Goal: Task Accomplishment & Management: Use online tool/utility

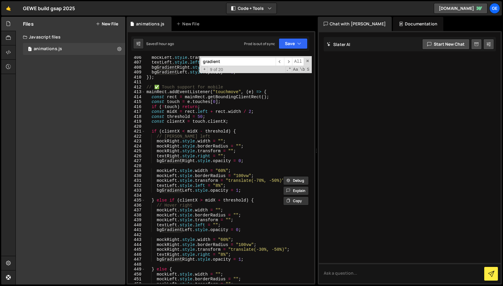
scroll to position [2330, 0]
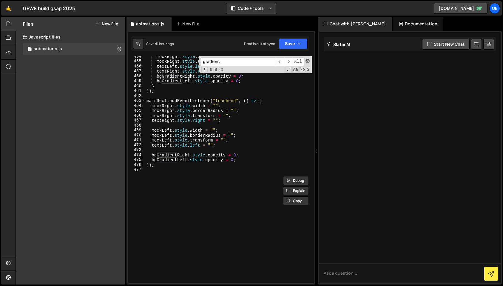
drag, startPoint x: 308, startPoint y: 60, endPoint x: 211, endPoint y: 154, distance: 134.8
click at [308, 60] on span at bounding box center [307, 61] width 4 height 4
type textarea "bgGradientRight.style.opacity = 0;"
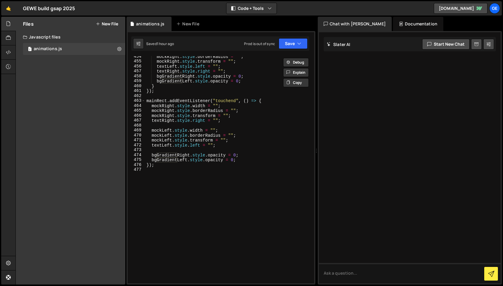
click at [163, 182] on div "mockRight . style . borderRadius = "" ; mockRight . style . transform = "" ; te…" at bounding box center [228, 172] width 166 height 237
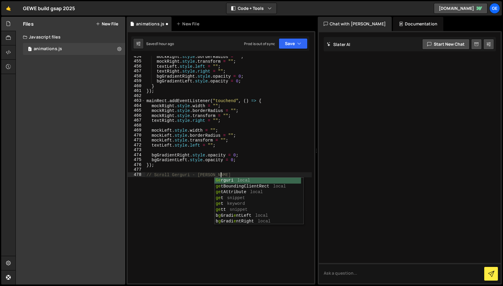
scroll to position [0, 5]
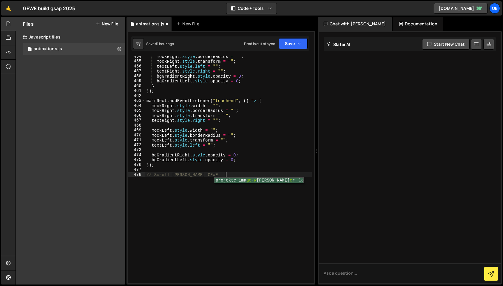
type textarea "// Scroll Gerguri - Werren projekte_image-wrapper"
type textarea "// Scroll Gerguri - Werren"
paste textarea "}, 0);"
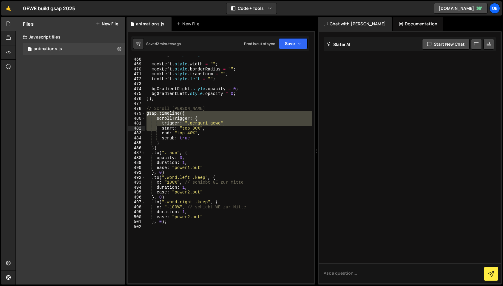
scroll to position [2396, 0]
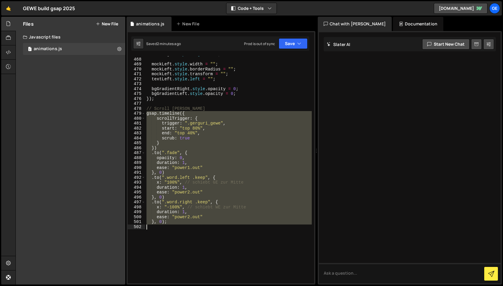
drag, startPoint x: 161, startPoint y: 134, endPoint x: 175, endPoint y: 227, distance: 94.0
click at [175, 227] on div "textRight . style . right = "" ; mockLeft . style . width = "" ; mockLeft . sty…" at bounding box center [228, 170] width 166 height 237
paste textarea "}, 0);"
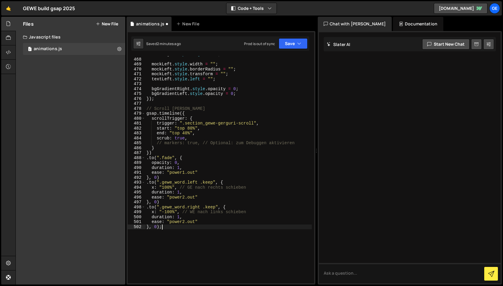
scroll to position [2394, 0]
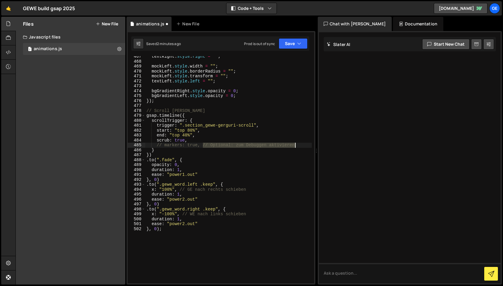
drag, startPoint x: 202, startPoint y: 146, endPoint x: 302, endPoint y: 146, distance: 99.6
click at [302, 146] on div "textRight . style . right = "" ; mockLeft . style . width = "" ; mockLeft . sty…" at bounding box center [228, 172] width 166 height 237
click at [293, 43] on button "Save" at bounding box center [293, 43] width 29 height 11
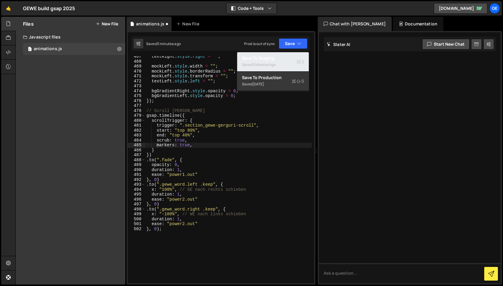
click at [287, 57] on div "Save to Staging S" at bounding box center [273, 58] width 62 height 6
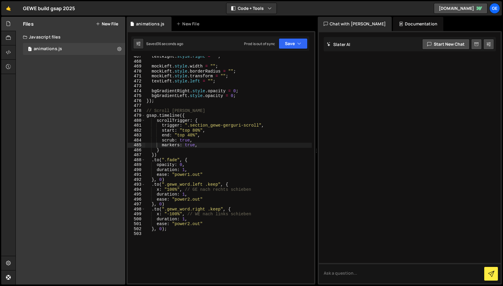
click at [195, 130] on div "textRight . style . right = "" ; mockLeft . style . width = "" ; mockLeft . sty…" at bounding box center [228, 172] width 166 height 237
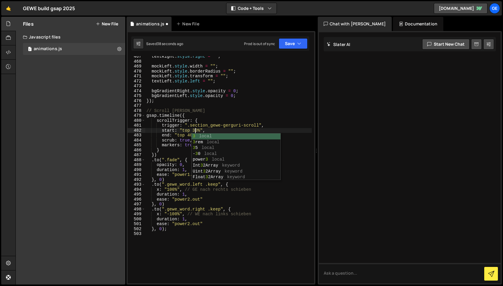
click at [182, 138] on div "textRight . style . right = "" ; mockLeft . style . width = "" ; mockLeft . sty…" at bounding box center [228, 172] width 166 height 237
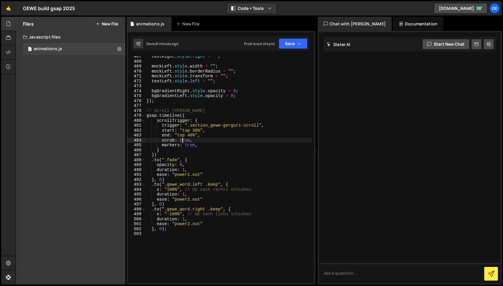
click at [190, 136] on div "textRight . style . right = "" ; mockLeft . style . width = "" ; mockLeft . sty…" at bounding box center [228, 172] width 166 height 237
click at [195, 131] on div "textRight . style . right = "" ; mockLeft . style . width = "" ; mockLeft . sty…" at bounding box center [228, 172] width 166 height 237
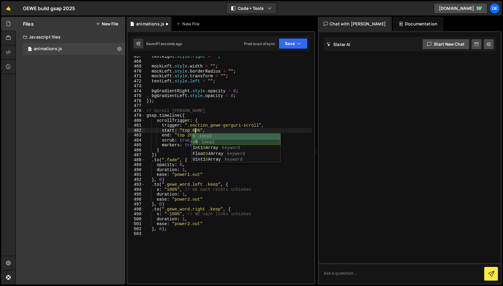
click at [184, 141] on div "textRight . style . right = "" ; mockLeft . style . width = "" ; mockLeft . sty…" at bounding box center [228, 172] width 166 height 237
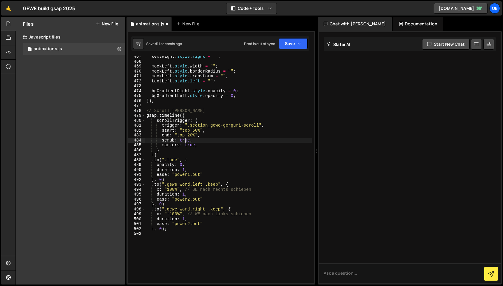
scroll to position [0, 3]
click at [195, 131] on div "textRight . style . right = "" ; mockLeft . style . width = "" ; mockLeft . sty…" at bounding box center [228, 172] width 166 height 237
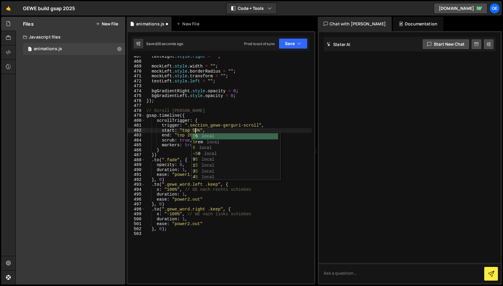
click at [197, 128] on div "textRight . style . right = "" ; mockLeft . style . width = "" ; mockLeft . sty…" at bounding box center [228, 172] width 166 height 237
click at [196, 130] on div "textRight . style . right = "" ; mockLeft . style . width = "" ; mockLeft . sty…" at bounding box center [228, 172] width 166 height 237
click at [190, 136] on div "textRight . style . right = "" ; mockLeft . style . width = "" ; mockLeft . sty…" at bounding box center [228, 172] width 166 height 237
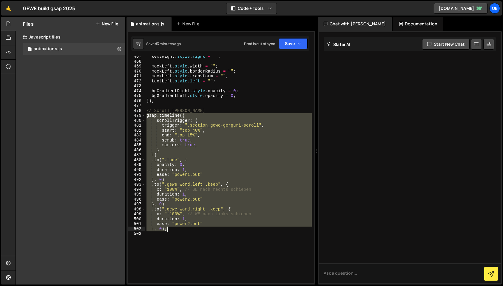
drag, startPoint x: 146, startPoint y: 116, endPoint x: 174, endPoint y: 230, distance: 117.9
click at [174, 230] on div "textRight . style . right = "" ; mockLeft . style . width = "" ; mockLeft . sty…" at bounding box center [228, 172] width 166 height 237
paste textarea
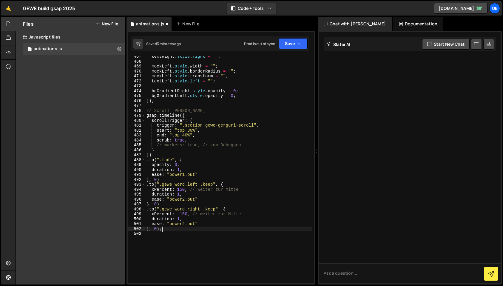
scroll to position [0, 1]
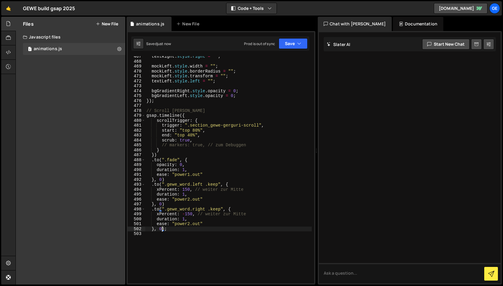
drag, startPoint x: 253, startPoint y: 145, endPoint x: 256, endPoint y: 145, distance: 3.3
click at [254, 145] on div "textRight . style . right = "" ; mockLeft . style . width = "" ; mockLeft . sty…" at bounding box center [228, 172] width 166 height 237
click at [195, 131] on div "textRight . style . right = "" ; mockLeft . style . width = "" ; mockLeft . sty…" at bounding box center [228, 172] width 166 height 237
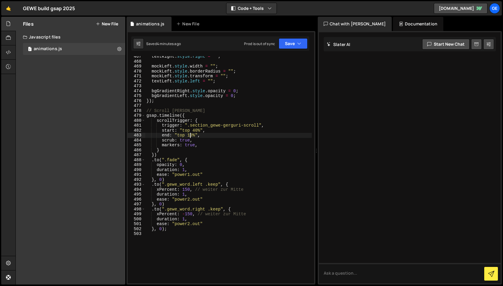
click at [219, 119] on div "textRight . style . right = "" ; mockLeft . style . width = "" ; mockLeft . sty…" at bounding box center [228, 172] width 166 height 237
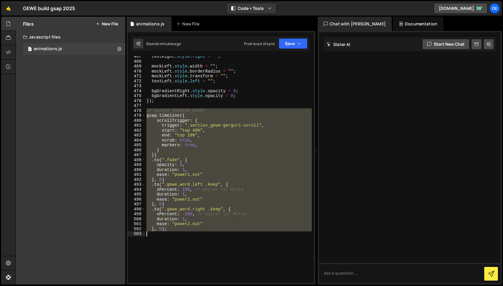
drag, startPoint x: 156, startPoint y: 118, endPoint x: 202, endPoint y: 232, distance: 122.6
click at [202, 232] on div "textRight . style . right = "" ; mockLeft . style . width = "" ; mockLeft . sty…" at bounding box center [228, 172] width 166 height 237
drag, startPoint x: 188, startPoint y: 159, endPoint x: 185, endPoint y: 159, distance: 3.0
click at [188, 159] on div "textRight . style . right = "" ; mockLeft . style . width = "" ; mockLeft . sty…" at bounding box center [228, 169] width 166 height 227
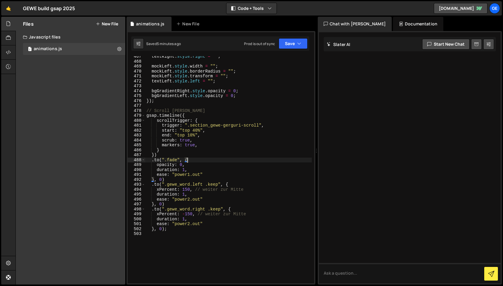
scroll to position [2394, 0]
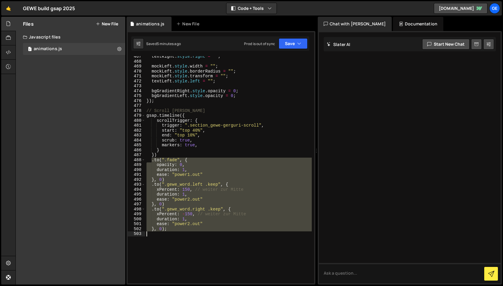
drag, startPoint x: 152, startPoint y: 161, endPoint x: 177, endPoint y: 234, distance: 77.7
click at [177, 234] on div "textRight . style . right = "" ; mockLeft . style . width = "" ; mockLeft . sty…" at bounding box center [228, 172] width 166 height 237
paste textarea "}, 0);"
drag, startPoint x: 150, startPoint y: 161, endPoint x: 182, endPoint y: 231, distance: 76.4
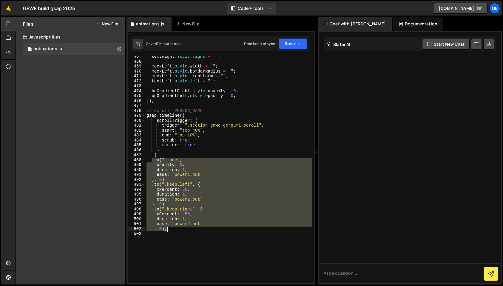
click at [182, 231] on div "textRight . style . right = "" ; mockLeft . style . width = "" ; mockLeft . sty…" at bounding box center [228, 172] width 166 height 237
paste textarea
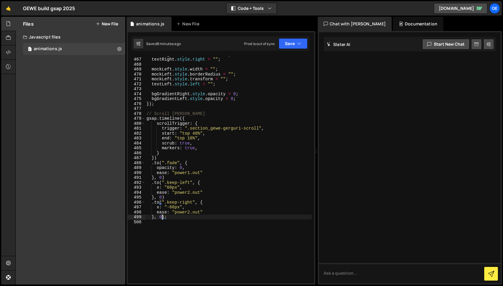
scroll to position [2384, 0]
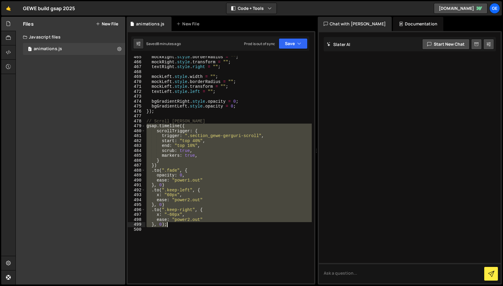
drag, startPoint x: 149, startPoint y: 129, endPoint x: 185, endPoint y: 228, distance: 105.8
click at [185, 228] on div "mockRight . style . borderRadius = "" ; mockRight . style . transform = "" ; te…" at bounding box center [228, 173] width 166 height 237
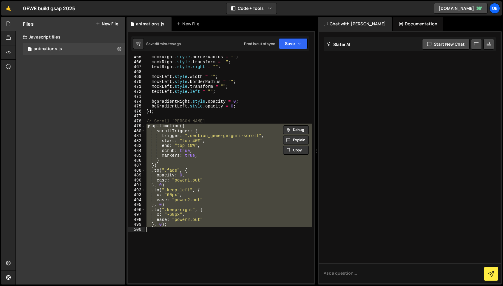
paste textarea "})();"
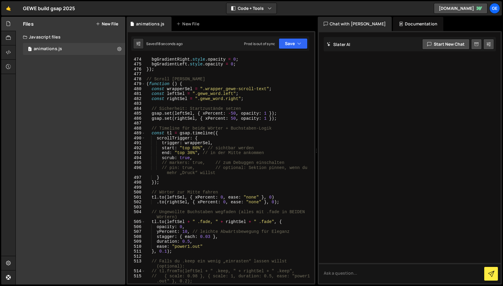
scroll to position [2426, 0]
click at [197, 158] on div "bgGradientRight . style . opacity = 0 ; bgGradientLeft . style . opacity = 0 ; …" at bounding box center [228, 170] width 166 height 237
drag, startPoint x: 207, startPoint y: 163, endPoint x: 285, endPoint y: 163, distance: 77.6
click at [285, 163] on div "bgGradientRight . style . opacity = 0 ; bgGradientLeft . style . opacity = 0 ; …" at bounding box center [228, 170] width 166 height 237
click at [193, 150] on div "bgGradientRight . style . opacity = 0 ; bgGradientLeft . style . opacity = 0 ; …" at bounding box center [228, 170] width 166 height 237
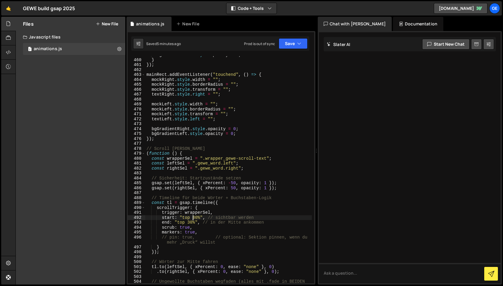
scroll to position [2350, 0]
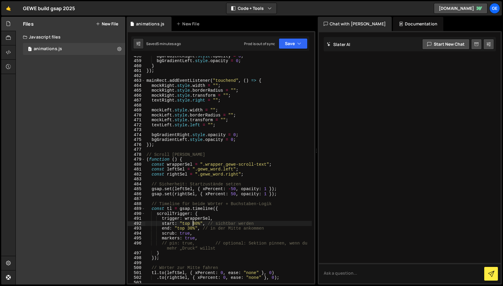
click at [154, 156] on div "bgGradientRight . style . opacity = 0 ; bgGradientLeft . style . opacity = 0 ; …" at bounding box center [228, 174] width 166 height 242
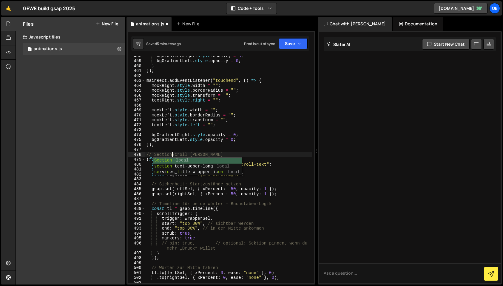
scroll to position [0, 2]
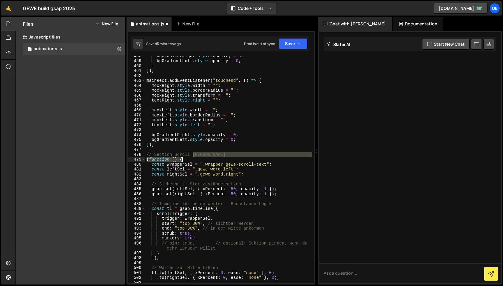
drag, startPoint x: 193, startPoint y: 156, endPoint x: 264, endPoint y: 159, distance: 71.1
click at [264, 159] on div "bgGradientRight . style . opacity = 0 ; bgGradientLeft . style . opacity = 0 ; …" at bounding box center [228, 174] width 166 height 242
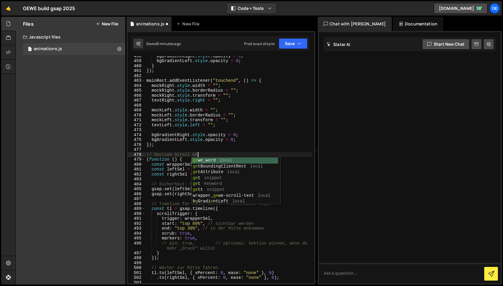
scroll to position [0, 4]
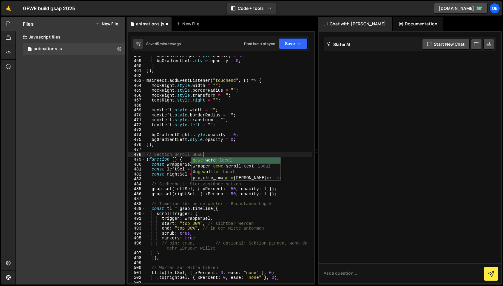
click at [257, 135] on div "bgGradientRight . style . opacity = 0 ; bgGradientLeft . style . opacity = 0 ; …" at bounding box center [228, 174] width 166 height 242
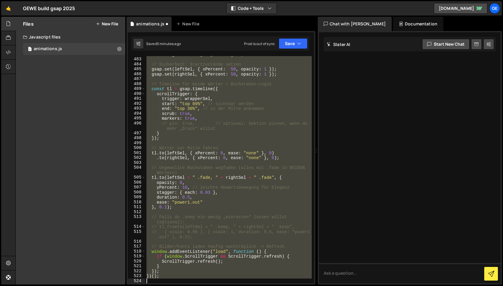
scroll to position [2470, 0]
drag, startPoint x: 146, startPoint y: 160, endPoint x: 166, endPoint y: 285, distance: 127.1
click at [166, 285] on div "Hold on a sec... Are you certain you wish to leave this page? Any changes you'v…" at bounding box center [251, 143] width 503 height 286
type textarea "})();"
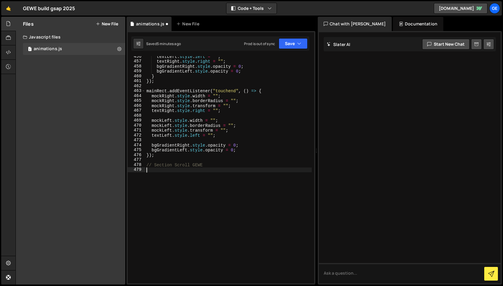
paste textarea "})();"
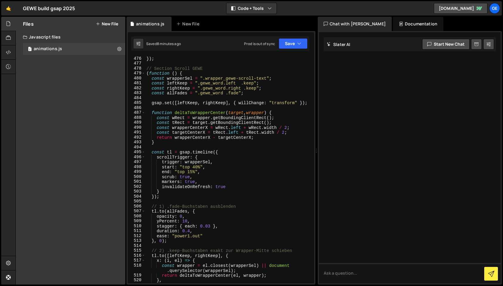
scroll to position [2442, 0]
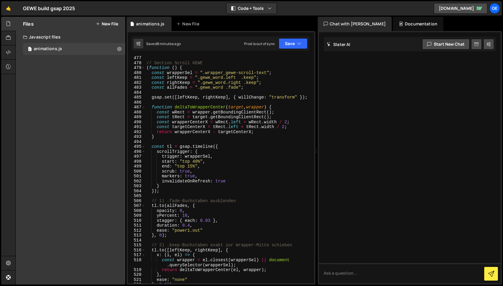
click at [193, 165] on div "// Section Scroll GEWE ( function ( ) { const wrapperSel = ".wrapper_gewe-scrol…" at bounding box center [228, 173] width 166 height 237
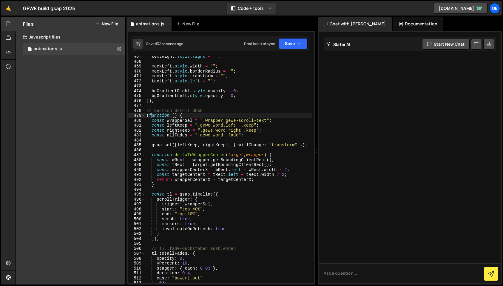
click at [151, 116] on div "textRight . style . right = "" ; mockLeft . style . width = "" ; mockLeft . sty…" at bounding box center [228, 172] width 166 height 237
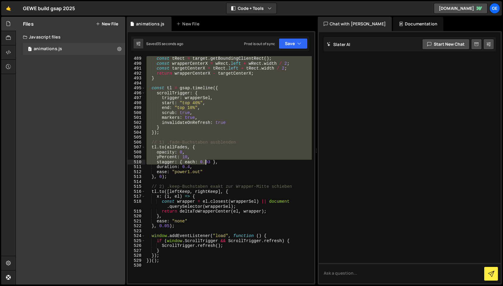
scroll to position [2505, 0]
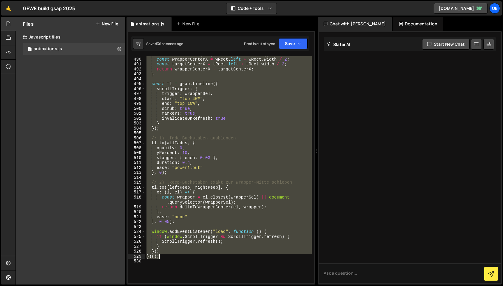
drag, startPoint x: 146, startPoint y: 116, endPoint x: 188, endPoint y: 256, distance: 146.1
click at [188, 256] on div "const tRect = target . getBoundingClientRect ( ) ; const wrapperCenterX = wRect…" at bounding box center [228, 170] width 166 height 237
paste textarea
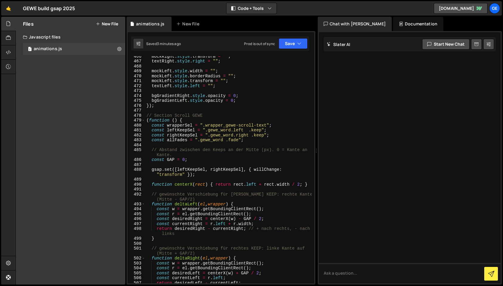
scroll to position [2377, 0]
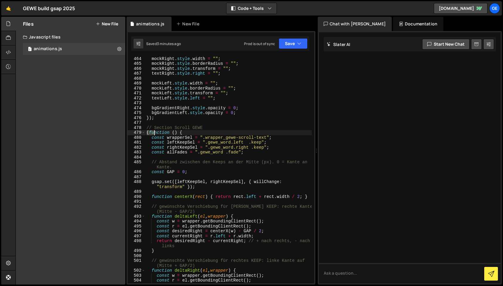
drag, startPoint x: 147, startPoint y: 134, endPoint x: 156, endPoint y: 133, distance: 8.7
click at [155, 134] on div "mainRect . addEventListener ( "touchend" , ( ) => { mockRight . style . width =…" at bounding box center [228, 169] width 166 height 237
click at [153, 129] on div "mainRect . addEventListener ( "touchend" , ( ) => { mockRight . style . width =…" at bounding box center [228, 169] width 166 height 237
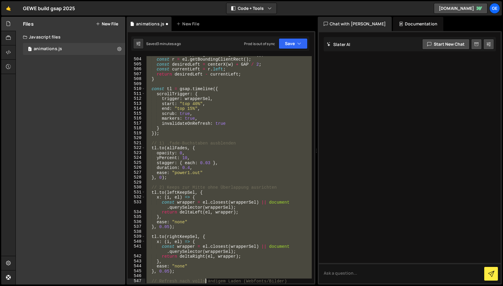
scroll to position [2633, 0]
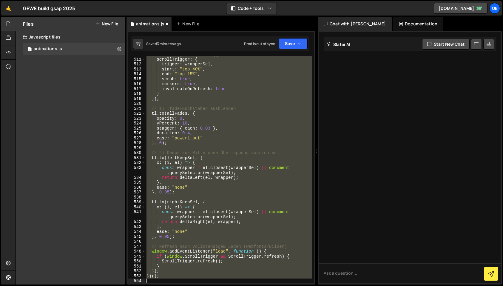
drag, startPoint x: 146, startPoint y: 132, endPoint x: 206, endPoint y: 284, distance: 163.5
click at [206, 285] on div "Hold on a sec... Are you certain you wish to leave this page? Any changes you'v…" at bounding box center [251, 143] width 503 height 286
paste textarea
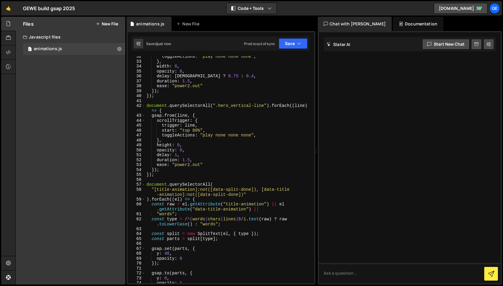
scroll to position [0, 0]
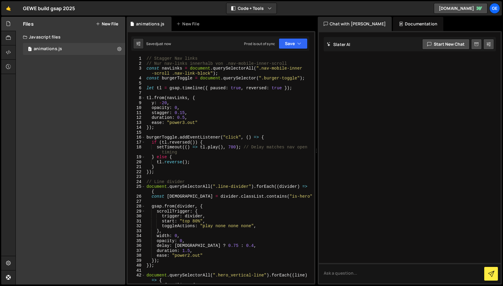
click at [153, 58] on div "// Stagger Nav links // Nur nav-links innerhalb von .nav-mobile-inner-scroll co…" at bounding box center [228, 174] width 166 height 237
drag, startPoint x: 153, startPoint y: 181, endPoint x: 157, endPoint y: 190, distance: 9.2
click at [155, 183] on div "// Stagger Nav links // Nur nav-links innerhalb von .nav-mobile-inner-scroll co…" at bounding box center [228, 174] width 166 height 237
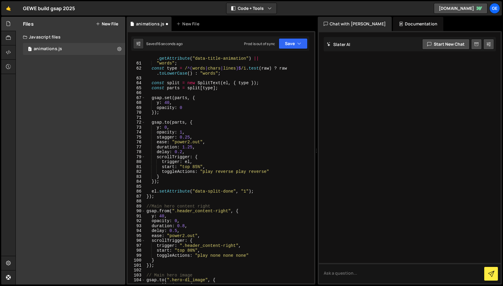
scroll to position [346, 0]
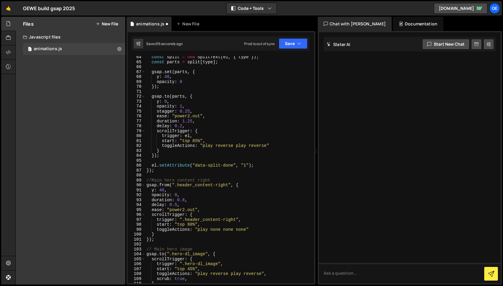
drag, startPoint x: 151, startPoint y: 180, endPoint x: 158, endPoint y: 196, distance: 16.8
click at [152, 181] on div "const split = new SplitText ( el , { type }) ; const parts = split [ type ] ; g…" at bounding box center [228, 173] width 166 height 237
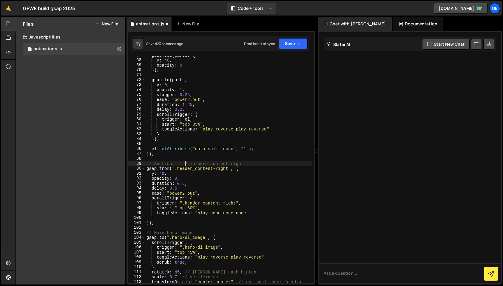
scroll to position [362, 0]
drag, startPoint x: 154, startPoint y: 163, endPoint x: 158, endPoint y: 167, distance: 5.5
click at [155, 164] on div "gsap . set ( parts , { y : 40 , opacity : 0 }) ; gsap . to ( parts , { y : 0 , …" at bounding box center [228, 174] width 166 height 242
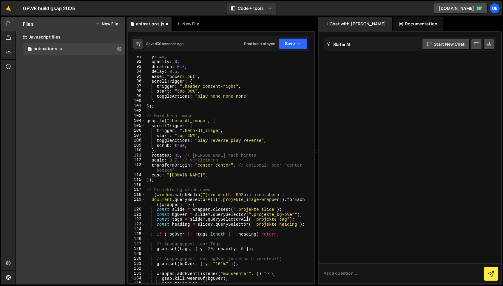
scroll to position [490, 0]
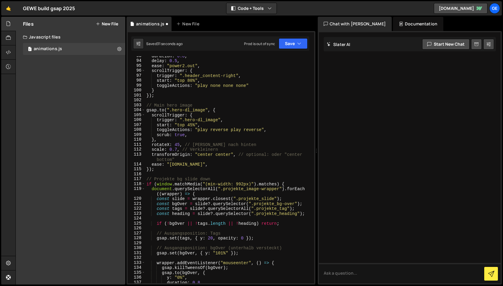
drag, startPoint x: 152, startPoint y: 178, endPoint x: 155, endPoint y: 187, distance: 9.2
click at [153, 179] on div "duration : 0.8 , delay : 0.5 , ease : "power2.out" , scrollTrigger : { trigger …" at bounding box center [228, 171] width 166 height 237
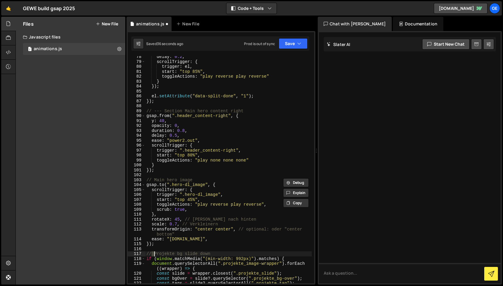
scroll to position [417, 0]
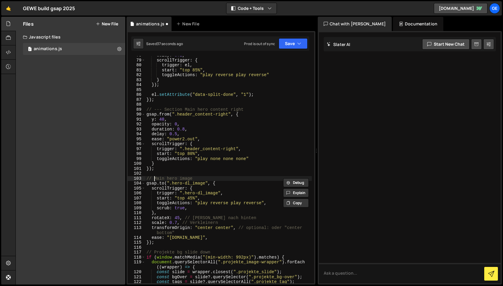
click at [153, 179] on div "delay : 0.2 , scrollTrigger : { trigger : el , start : "top 85%" , toggleAction…" at bounding box center [228, 171] width 166 height 237
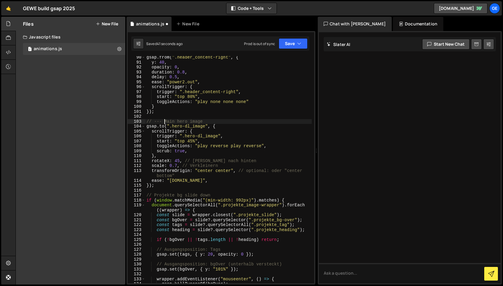
scroll to position [474, 0]
click at [154, 197] on div "gsap . from ( ".header_content-right" , { y : 40 , opacity : 0 , duration : 0.8…" at bounding box center [228, 173] width 166 height 237
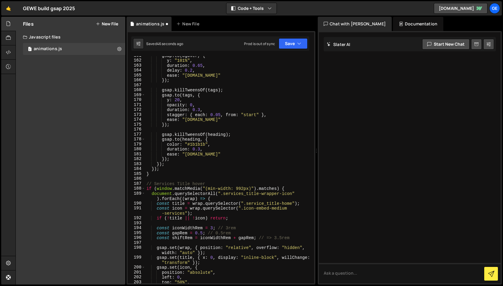
scroll to position [842, 0]
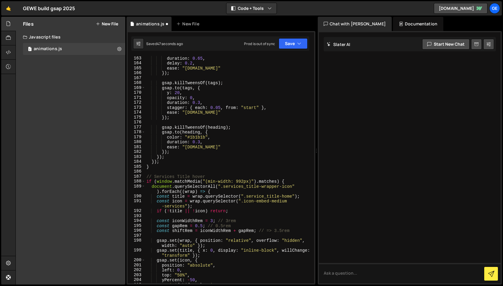
click at [155, 177] on div "duration : 0.65 , delay : 0.2 , ease : "power2.in" }) ; gsap . killTweensOf ( t…" at bounding box center [228, 174] width 166 height 237
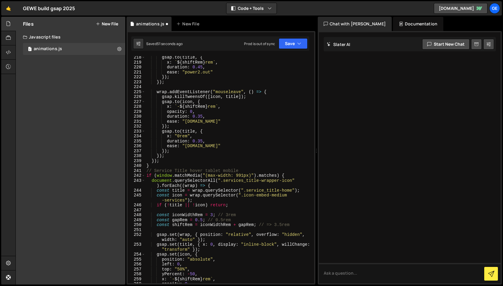
scroll to position [1136, 0]
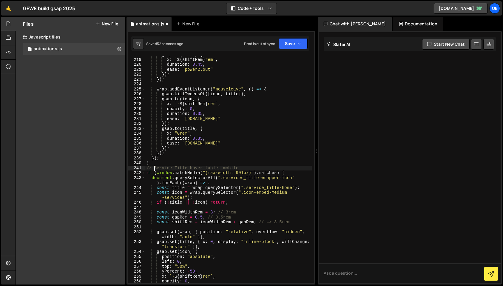
drag, startPoint x: 153, startPoint y: 168, endPoint x: 156, endPoint y: 176, distance: 8.4
click at [153, 168] on div "gsap . to ( title , { x : ` ${ shiftRem } rem ` , duration : 0.45 , ease : "pow…" at bounding box center [228, 170] width 166 height 237
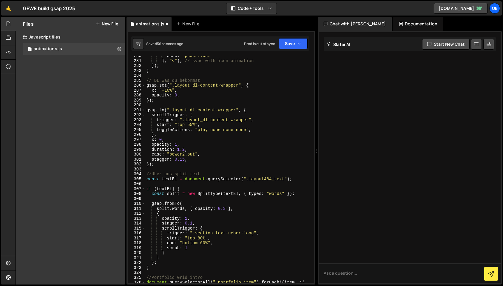
scroll to position [1464, 0]
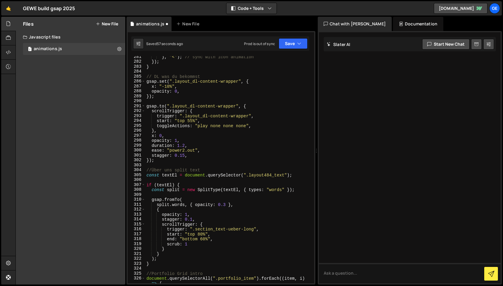
click at [155, 76] on div "} , "<" ) ; // sync with icon animation }) ; } // DL was du bekommst gsap . set…" at bounding box center [228, 172] width 166 height 237
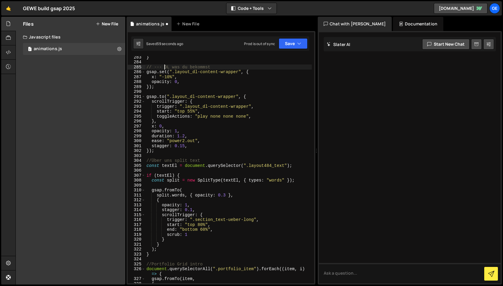
scroll to position [1474, 0]
click at [152, 161] on div "} // --- DL was du bekommst gsap . set ( ".layout_dl-content-wrapper" , { x : "…" at bounding box center [228, 172] width 166 height 237
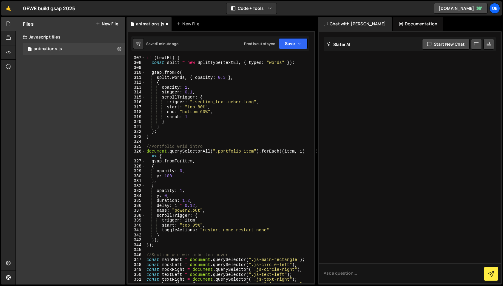
scroll to position [1591, 0]
drag, startPoint x: 152, startPoint y: 147, endPoint x: 155, endPoint y: 157, distance: 9.6
click at [152, 148] on div "if ( textEl ) { const split = new SplitType ( textEl , { types : "words" }) ; g…" at bounding box center [228, 176] width 166 height 242
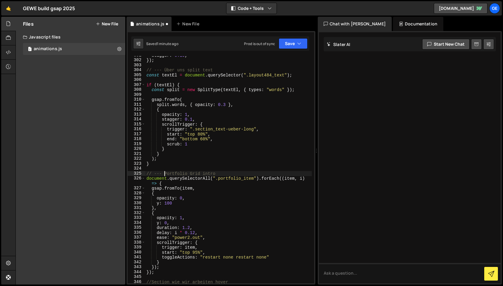
scroll to position [1563, 0]
click at [200, 133] on div "stagger : 0.15 , }) ; // --- Über uns split text const textEl = document . quer…" at bounding box center [228, 171] width 166 height 237
click at [204, 115] on div "stagger : 0.15 , }) ; // --- Über uns split text const textEl = document . quer…" at bounding box center [228, 171] width 166 height 237
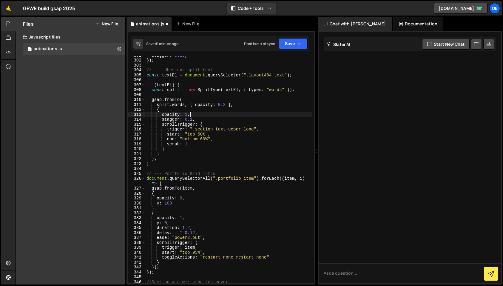
click at [204, 140] on div "stagger : 0.15 , }) ; // --- Über uns split text const textEl = document . quer…" at bounding box center [228, 171] width 166 height 237
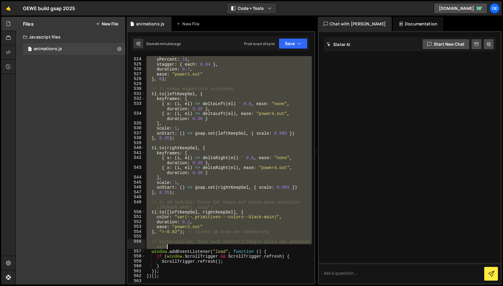
scroll to position [2688, 0]
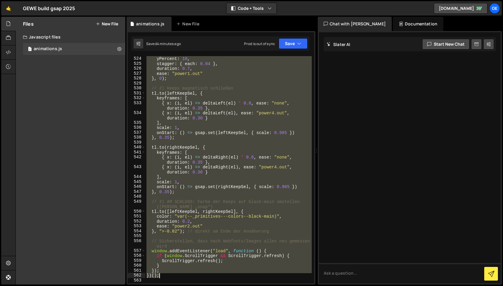
drag, startPoint x: 147, startPoint y: 84, endPoint x: 198, endPoint y: 275, distance: 198.5
click at [198, 275] on div "opacity : 0 , yPercent : 10 , stagger : { each : 0.04 } , duration : 0.7 , ease…" at bounding box center [228, 169] width 166 height 237
paste textarea
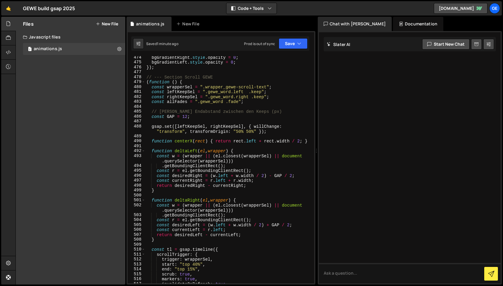
scroll to position [2404, 0]
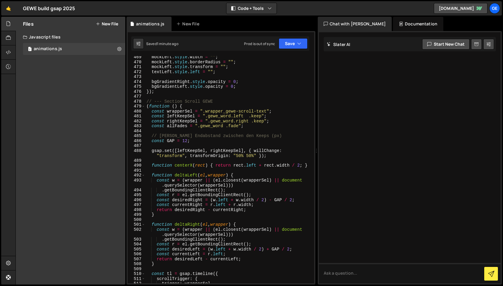
click at [226, 99] on div "mockLeft . style . width = "" ; mockLeft . style . borderRadius = "" ; mockLeft…" at bounding box center [228, 173] width 166 height 237
drag, startPoint x: 209, startPoint y: 109, endPoint x: 178, endPoint y: 109, distance: 30.7
click at [209, 109] on div "mockLeft . style . width = "" ; mockLeft . style . borderRadius = "" ; mockLeft…" at bounding box center [228, 173] width 166 height 237
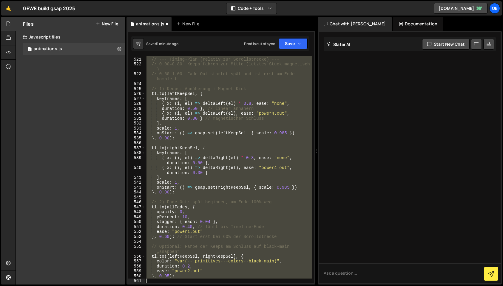
scroll to position [2711, 0]
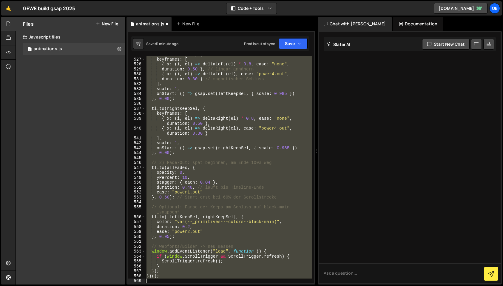
drag, startPoint x: 147, startPoint y: 106, endPoint x: 196, endPoint y: 279, distance: 179.8
click at [196, 279] on div "tl . to ( leftKeepSel , { keyframes : [ { x : ( i , el ) => deltaLeft ( el ) * …" at bounding box center [228, 170] width 166 height 237
paste textarea
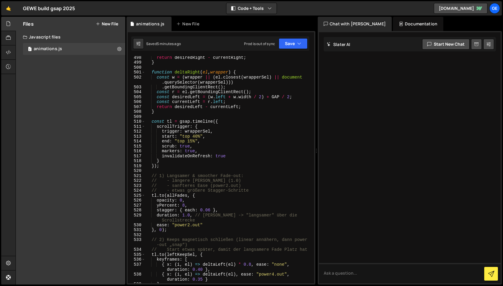
scroll to position [2556, 0]
click at [195, 136] on div "return desiredRight - currentRight ; } function deltaRight ( el , wrapper ) { c…" at bounding box center [228, 173] width 166 height 237
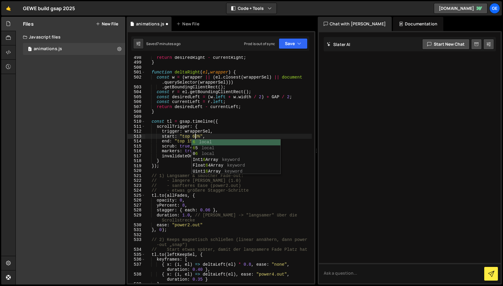
click at [186, 131] on div "return desiredRight - currentRight ; } function deltaRight ( el , wrapper ) { c…" at bounding box center [228, 173] width 166 height 237
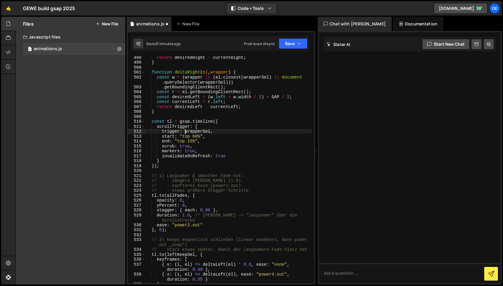
click at [192, 142] on div "return desiredRight - currentRight ; } function deltaRight ( el , wrapper ) { c…" at bounding box center [228, 173] width 166 height 237
click at [195, 137] on div "return desiredRight - currentRight ; } function deltaRight ( el , wrapper ) { c…" at bounding box center [228, 173] width 166 height 237
click at [197, 137] on div "return desiredRight - currentRight ; } function deltaRight ( el , wrapper ) { c…" at bounding box center [228, 173] width 166 height 237
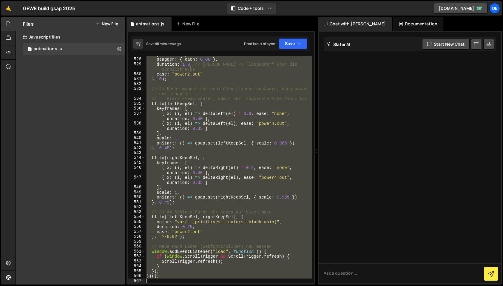
scroll to position [2707, 0]
drag, startPoint x: 146, startPoint y: 116, endPoint x: 187, endPoint y: 284, distance: 173.4
click at [187, 284] on div "end: "top 10%", 527 528 529 530 531 532 533 534 535 536 537 538 539 540 541 542…" at bounding box center [220, 157] width 189 height 253
click at [213, 136] on div "yPercent : 8 , stagger : { each : 0.06 } , duration : 1.0 , // länger -> "langs…" at bounding box center [228, 169] width 166 height 227
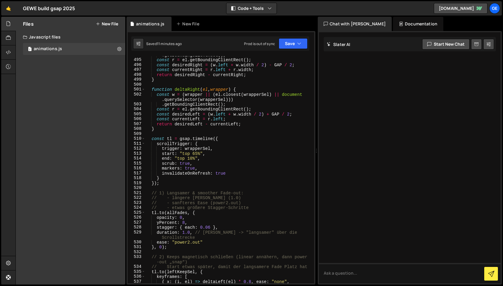
scroll to position [2538, 0]
click at [189, 158] on div ". getBoundingClientRect ( ) ; const r = el . getBoundingClientRect ( ) ; const …" at bounding box center [228, 174] width 166 height 242
click at [195, 152] on div ". getBoundingClientRect ( ) ; const r = el . getBoundingClientRect ( ) ; const …" at bounding box center [228, 174] width 166 height 242
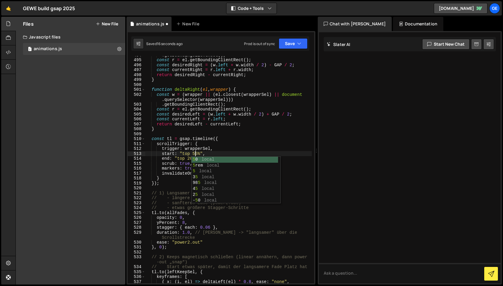
scroll to position [0, 3]
click at [182, 142] on div ". getBoundingClientRect ( ) ; const r = el . getBoundingClientRect ( ) ; const …" at bounding box center [228, 174] width 166 height 242
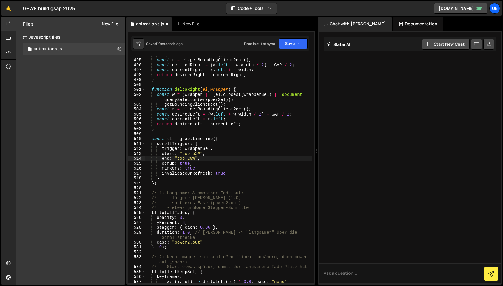
click at [192, 158] on div ". getBoundingClientRect ( ) ; const r = el . getBoundingClientRect ( ) ; const …" at bounding box center [228, 174] width 166 height 242
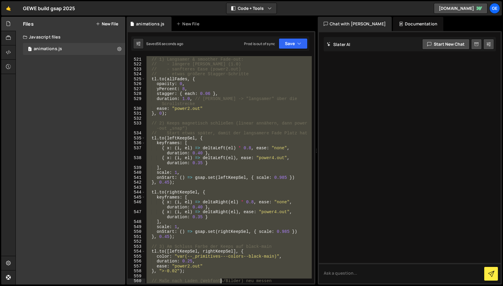
scroll to position [2707, 0]
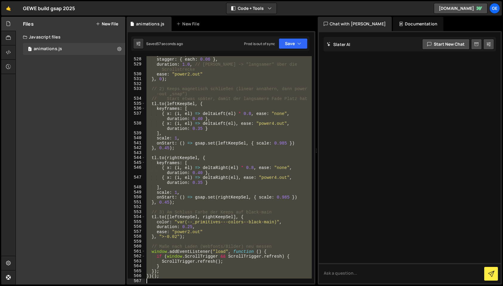
drag, startPoint x: 146, startPoint y: 135, endPoint x: 218, endPoint y: 280, distance: 162.5
click at [218, 280] on div "yPercent : 8 , stagger : { each : 0.06 } , duration : 1.0 , // länger -> "langs…" at bounding box center [228, 170] width 166 height 237
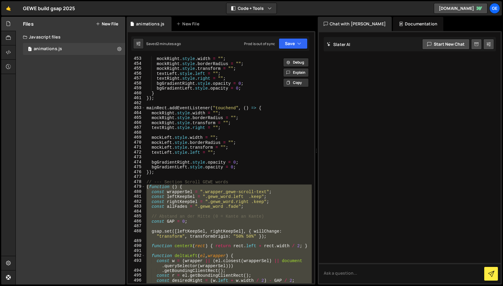
paste textarea
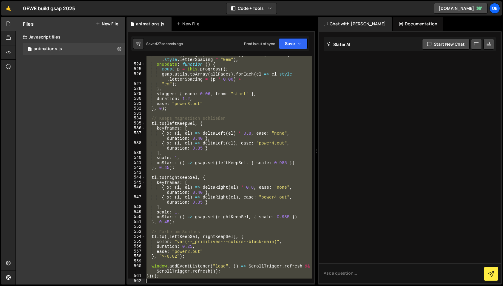
scroll to position [2687, 0]
drag, startPoint x: 147, startPoint y: 104, endPoint x: 193, endPoint y: 285, distance: 187.8
click at [193, 285] on div "Hold on a sec... Are you certain you wish to leave this page? Any changes you'v…" at bounding box center [251, 143] width 503 height 286
paste textarea
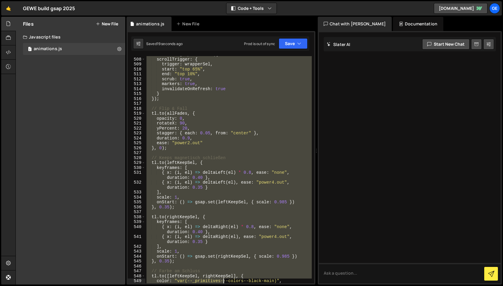
scroll to position [2652, 0]
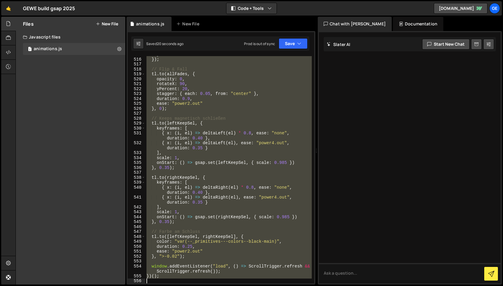
drag, startPoint x: 147, startPoint y: 181, endPoint x: 223, endPoint y: 282, distance: 126.1
click at [223, 282] on div "} }) ; // Flip & Fall tl . to ( allFades , { opacity : 0 , rotateX : 90 , yPerc…" at bounding box center [228, 170] width 166 height 237
paste textarea
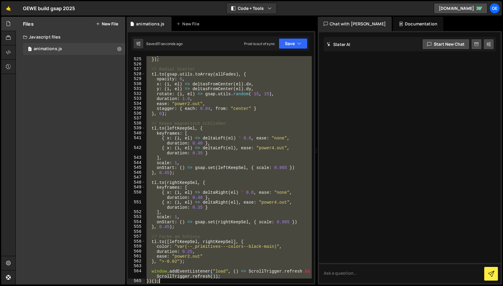
scroll to position [2702, 0]
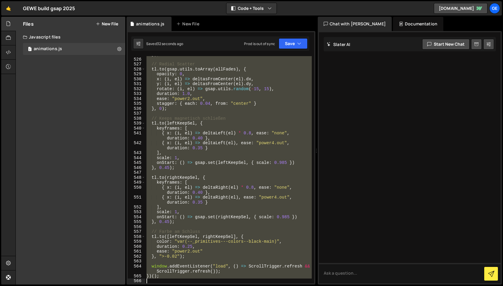
drag, startPoint x: 147, startPoint y: 133, endPoint x: 218, endPoint y: 285, distance: 168.1
click at [218, 285] on div "Hold on a sec... Are you certain you wish to leave this page? Any changes you'v…" at bounding box center [251, 143] width 503 height 286
paste textarea
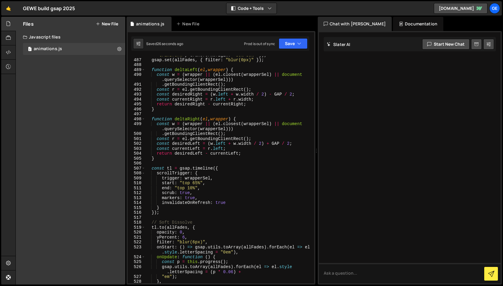
scroll to position [2495, 0]
click at [196, 183] on div "gsap . set ([ leftKeepSel , rightKeepSel ] , { willChange : "transform" , trans…" at bounding box center [228, 167] width 166 height 242
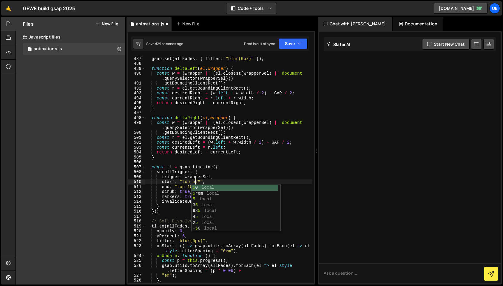
scroll to position [0, 3]
click at [187, 184] on div "gsap . set ([ leftKeepSel , rightKeepSel ] , { willChange : "transform" , trans…" at bounding box center [228, 167] width 166 height 242
click at [189, 186] on div "gsap . set ([ leftKeepSel , rightKeepSel ] , { willChange : "transform" , trans…" at bounding box center [228, 167] width 166 height 242
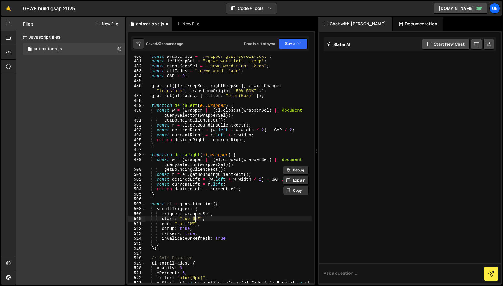
scroll to position [2457, 0]
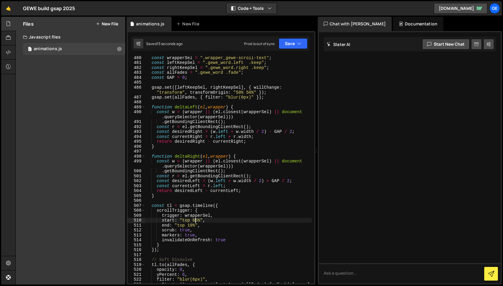
click at [190, 225] on div "const wrapperSel = ".wrapper_gewe-scroll-text" ; const leftKeepSel = ".gewe_wor…" at bounding box center [228, 176] width 166 height 242
click at [197, 218] on div "const wrapperSel = ".wrapper_gewe-scroll-text" ; const leftKeepSel = ".gewe_wor…" at bounding box center [228, 176] width 166 height 242
click at [198, 219] on div "const wrapperSel = ".wrapper_gewe-scroll-text" ; const leftKeepSel = ".gewe_wor…" at bounding box center [228, 176] width 166 height 242
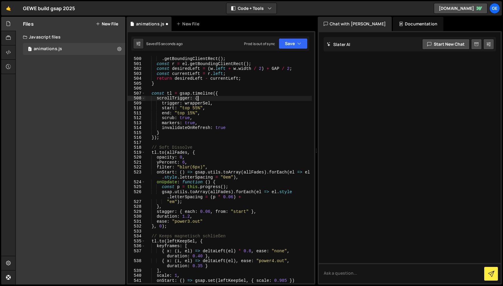
drag, startPoint x: 231, startPoint y: 101, endPoint x: 222, endPoint y: 106, distance: 10.3
click at [231, 101] on div "const w = ( wrapper || ( el . closest ( wrapperSel ) || document . querySelecto…" at bounding box center [228, 168] width 166 height 242
click at [189, 114] on div "const w = ( wrapper || ( el . closest ( wrapperSel ) || document . querySelecto…" at bounding box center [228, 168] width 166 height 242
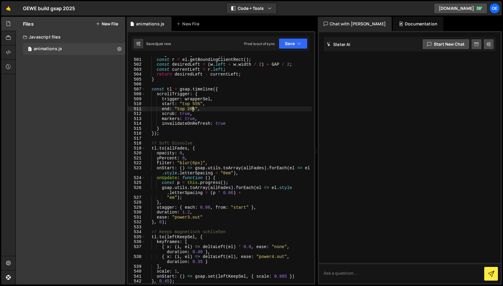
scroll to position [2559, 0]
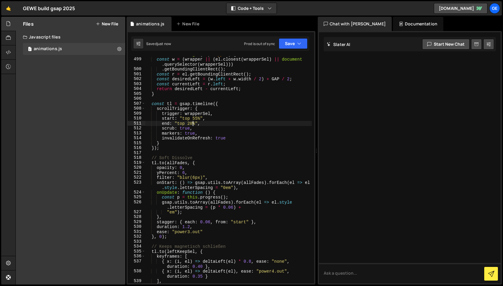
click at [232, 146] on div "function deltaRight ( el , wrapper ) { const w = ( wrapper || ( el . closest ( …" at bounding box center [228, 170] width 166 height 237
type textarea "});"
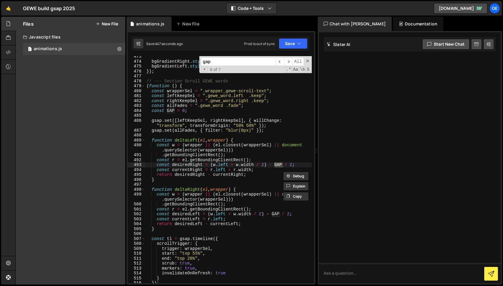
scroll to position [2425, 0]
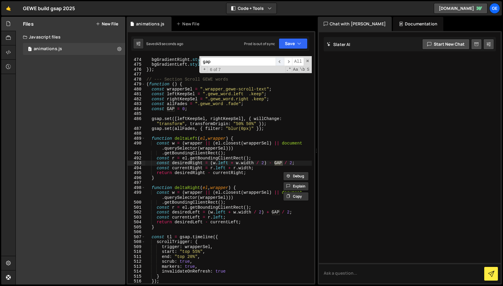
click at [281, 60] on span "​" at bounding box center [280, 61] width 8 height 9
click at [288, 61] on span "​" at bounding box center [288, 61] width 8 height 9
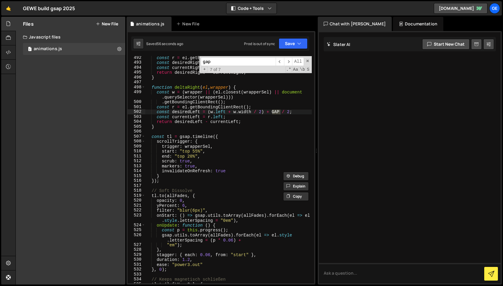
scroll to position [2526, 0]
click at [294, 44] on button "Save" at bounding box center [293, 43] width 29 height 11
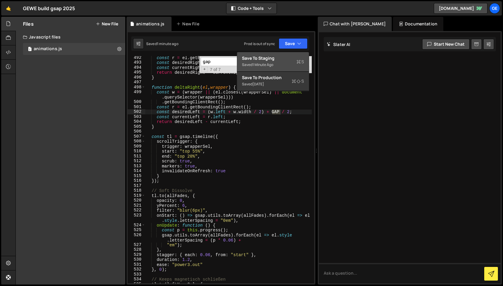
click at [290, 59] on div "Save to Staging S" at bounding box center [273, 58] width 62 height 6
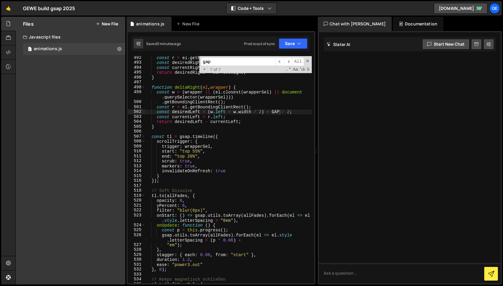
click at [223, 59] on input "gap" at bounding box center [238, 61] width 75 height 9
paste input "const GAP"
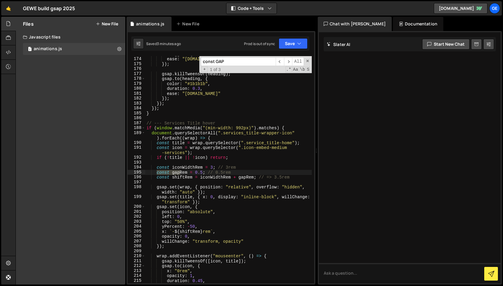
scroll to position [1186, 0]
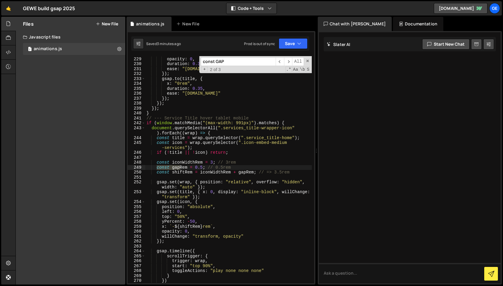
type input "const GAP"
click at [202, 167] on div "x : ` - ${ shiftRem } rem ` , opacity : 0 , duration : 0.35 , ease : "power4.in…" at bounding box center [228, 170] width 166 height 237
drag, startPoint x: 211, startPoint y: 168, endPoint x: 259, endPoint y: 165, distance: 48.7
click at [259, 165] on div "x : ` - ${ shiftRem } rem ` , opacity : 0 , duration : 0.35 , ease : "power4.in…" at bounding box center [228, 170] width 166 height 237
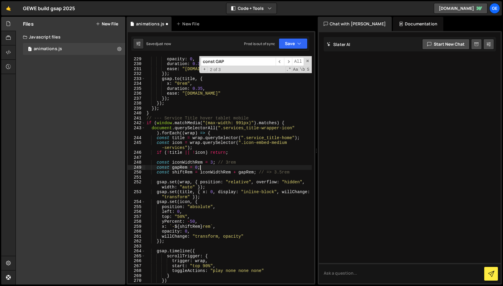
scroll to position [0, 3]
click at [198, 167] on div "x : ` - ${ shiftRem } rem ` , opacity : 0 , duration : 0.35 , ease : "power4.in…" at bounding box center [228, 170] width 166 height 237
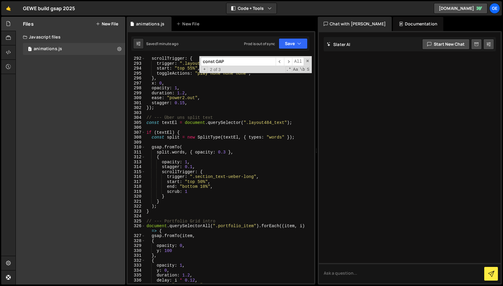
scroll to position [1516, 0]
click at [305, 61] on span at bounding box center [307, 61] width 4 height 4
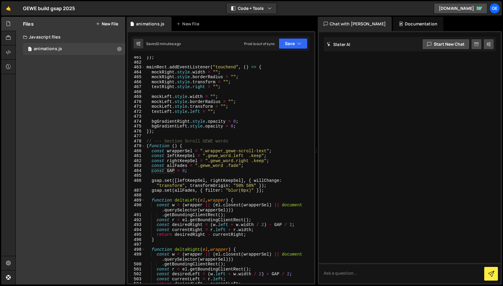
scroll to position [2364, 0]
click at [192, 147] on div "}) ; mainRect . addEventListener ( "touchend" , ( ) => { mockRight . style . wi…" at bounding box center [228, 173] width 166 height 237
click at [195, 141] on div "}) ; mainRect . addEventListener ( "touchend" , ( ) => { mockRight . style . wi…" at bounding box center [228, 173] width 166 height 237
click at [240, 141] on div "}) ; mainRect . addEventListener ( "touchend" , ( ) => { mockRight . style . wi…" at bounding box center [228, 173] width 166 height 237
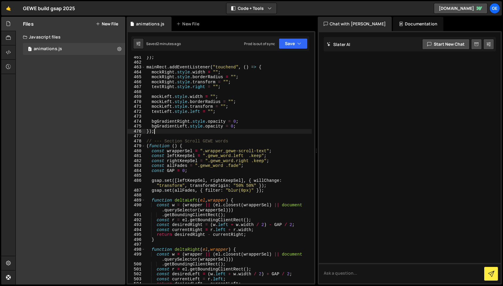
click at [207, 132] on div "}) ; mainRect . addEventListener ( "touchend" , ( ) => { mockRight . style . wi…" at bounding box center [228, 173] width 166 height 237
type textarea "});"
click at [149, 136] on div "}) ; mainRect . addEventListener ( "touchend" , ( ) => { mockRight . style . wi…" at bounding box center [228, 173] width 166 height 237
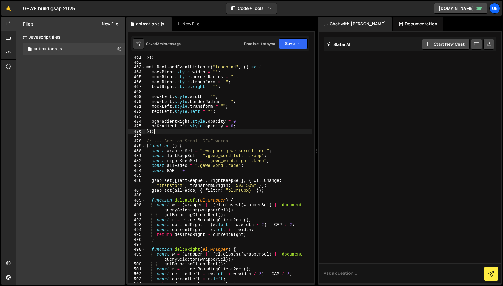
click at [163, 132] on div "}) ; mainRect . addEventListener ( "touchend" , ( ) => { mockRight . style . wi…" at bounding box center [228, 173] width 166 height 237
type textarea "});"
click at [152, 136] on div "}) ; mainRect . addEventListener ( "touchend" , ( ) => { mockRight . style . wi…" at bounding box center [228, 173] width 166 height 237
click at [159, 132] on div "}) ; mainRect . addEventListener ( "touchend" , ( ) => { mockRight . style . wi…" at bounding box center [228, 173] width 166 height 237
type textarea "});"
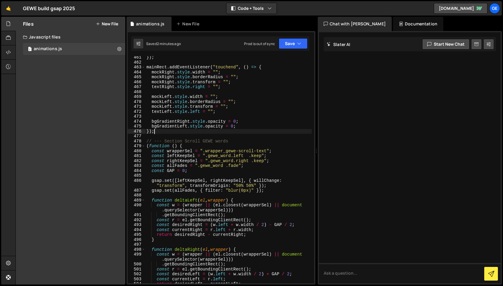
click at [159, 135] on div "}) ; mainRect . addEventListener ( "touchend" , ( ) => { mockRight . style . wi…" at bounding box center [228, 173] width 166 height 237
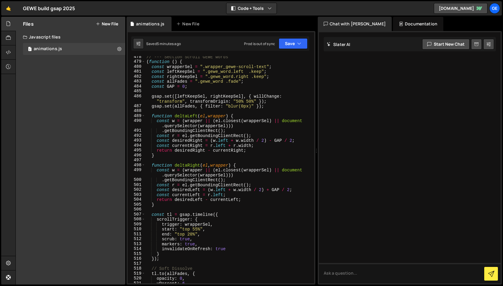
scroll to position [2448, 0]
click at [190, 233] on div "// --- Section Scroll GEWE words ( function ( ) { const wrapperSel = ".wrapper_…" at bounding box center [228, 172] width 166 height 237
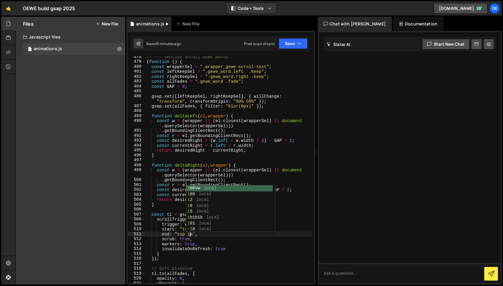
type textarea "end: "top 15%","
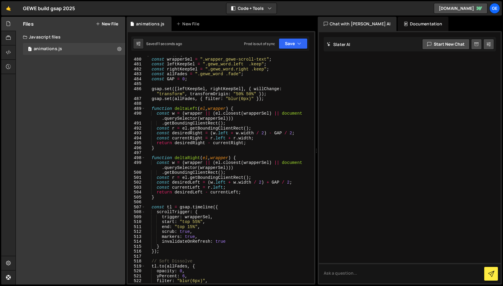
scroll to position [2455, 0]
click at [214, 163] on div "( function ( ) { const wrapperSel = ".wrapper_gewe-scroll-text" ; const leftKee…" at bounding box center [228, 173] width 166 height 242
click at [239, 108] on div "( function ( ) { const wrapperSel = ".wrapper_gewe-scroll-text" ; const leftKee…" at bounding box center [228, 173] width 166 height 242
type textarea "function deltaLeft(el, wrapper) {"
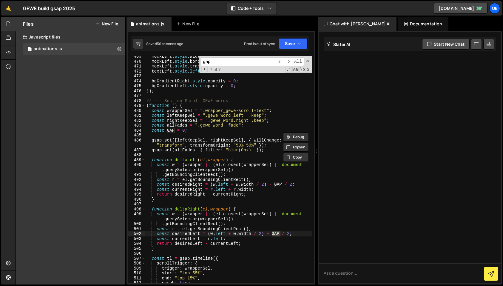
scroll to position [896, 0]
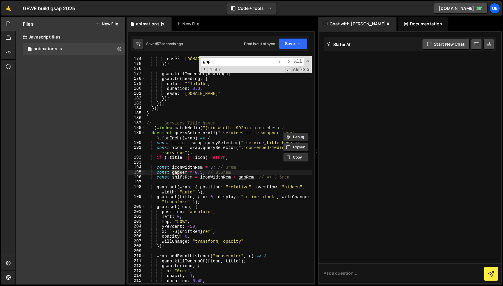
type input "gap"
click at [209, 194] on div "stagger : { each : 0.05 , from : "start" } , ease : "[DOMAIN_NAME]" }) ; gsap .…" at bounding box center [228, 170] width 166 height 237
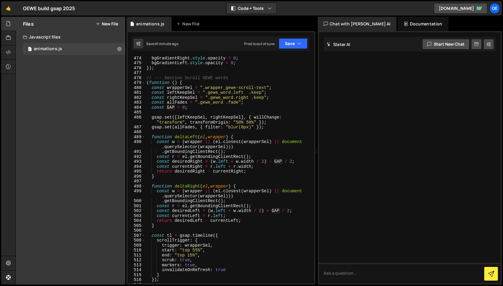
scroll to position [2432, 0]
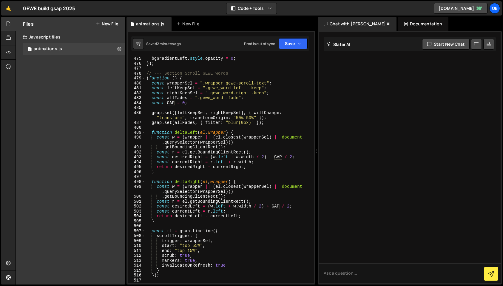
click at [192, 250] on div "bgGradientLeft . style . opacity = 0 ; }) ; // --- Section Scroll GEWE words ( …" at bounding box center [228, 174] width 166 height 237
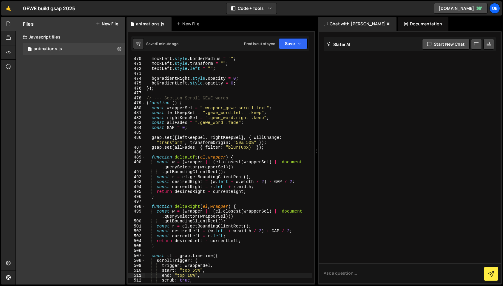
scroll to position [2403, 0]
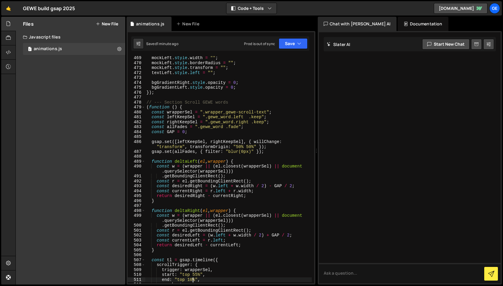
click at [147, 108] on div "mockLeft . style . width = "" ; mockLeft . style . borderRadius = "" ; mockLeft…" at bounding box center [228, 173] width 166 height 237
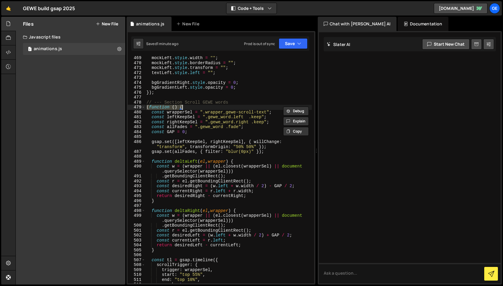
type textarea "})();"
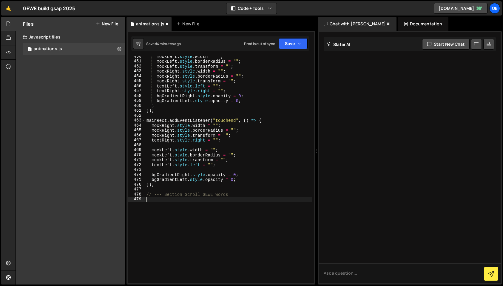
scroll to position [0, 0]
paste textarea "})();"
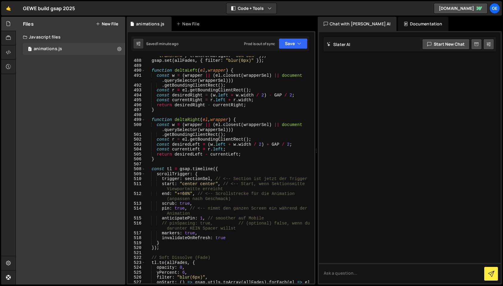
scroll to position [2518, 0]
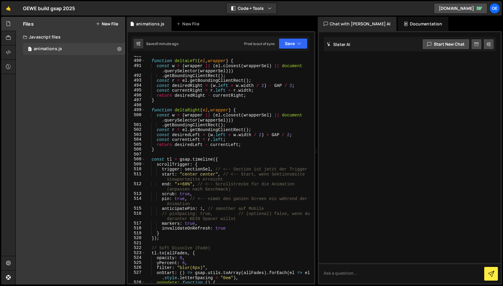
click at [186, 184] on div "function deltaLeft ( el , wrapper ) { const w = ( wrapper || ( el . closest ( w…" at bounding box center [228, 171] width 166 height 237
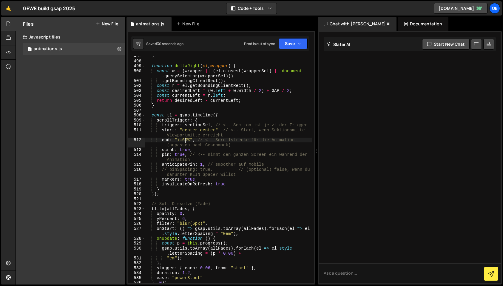
scroll to position [2566, 0]
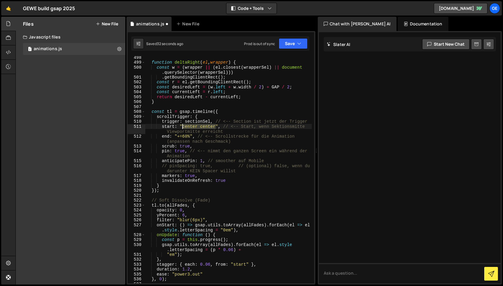
drag, startPoint x: 215, startPoint y: 127, endPoint x: 183, endPoint y: 128, distance: 31.9
click at [183, 128] on div "function deltaRight ( el , wrapper ) { const w = ( wrapper || ( el . closest ( …" at bounding box center [228, 173] width 166 height 237
click at [195, 126] on div "function deltaRight ( el , wrapper ) { const w = ( wrapper || ( el . closest ( …" at bounding box center [228, 173] width 166 height 237
click at [196, 124] on div "function deltaRight ( el , wrapper ) { const w = ( wrapper || ( el . closest ( …" at bounding box center [228, 173] width 166 height 237
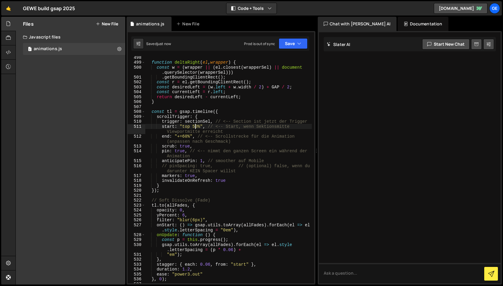
click at [196, 124] on div "function deltaRight ( el , wrapper ) { const w = ( wrapper || ( el . closest ( …" at bounding box center [228, 173] width 166 height 237
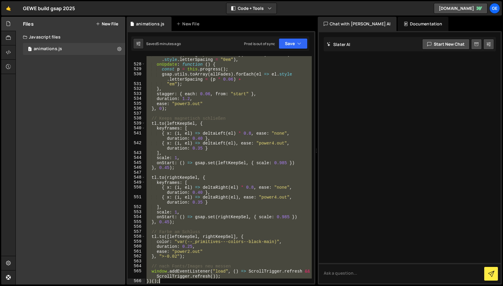
scroll to position [2741, 0]
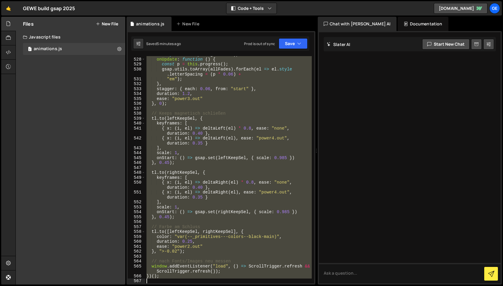
drag, startPoint x: 147, startPoint y: 132, endPoint x: 194, endPoint y: 283, distance: 158.2
click at [194, 283] on div "onStart : ( ) => gsap . utils . toArray ( allFades ) . forEach ( el => el . sty…" at bounding box center [228, 168] width 166 height 242
paste textarea
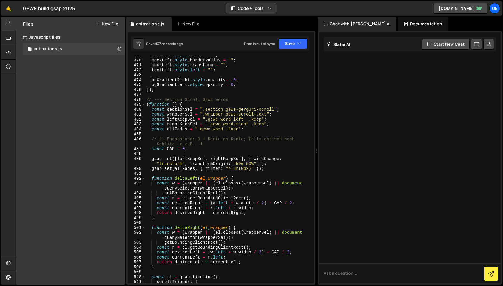
scroll to position [2405, 0]
click at [183, 150] on div "mockLeft . style . width = "" ; mockLeft . style . borderRadius = "" ; mockLeft…" at bounding box center [228, 171] width 166 height 237
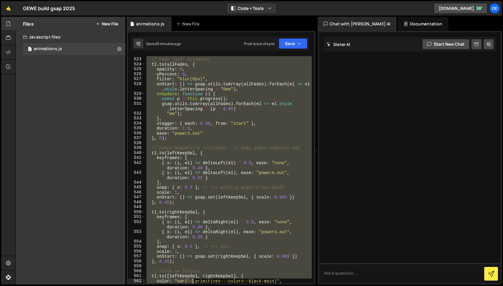
scroll to position [2726, 0]
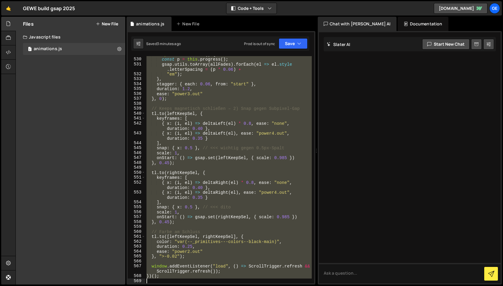
drag, startPoint x: 147, startPoint y: 124, endPoint x: 193, endPoint y: 285, distance: 167.9
click at [193, 285] on div "Hold on a sec... Are you certain you wish to leave this page? Any changes you'v…" at bounding box center [251, 143] width 503 height 286
paste textarea
type textarea "})();"
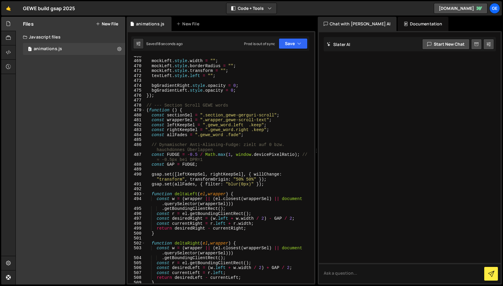
scroll to position [2399, 0]
click at [197, 155] on div "mockLeft . style . width = "" ; mockLeft . style . borderRadius = "" ; mockLeft…" at bounding box center [228, 172] width 166 height 237
click at [292, 42] on button "Save" at bounding box center [293, 43] width 29 height 11
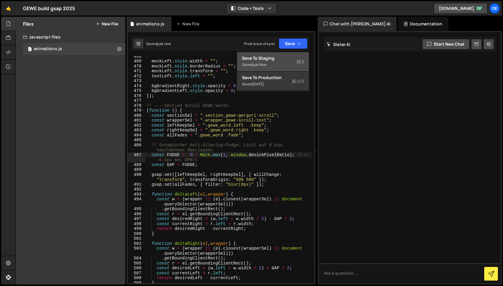
click at [282, 64] on div "Saved just now" at bounding box center [273, 64] width 62 height 7
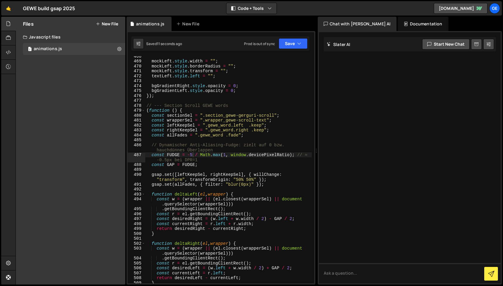
click at [193, 153] on div "mockLeft . style . width = "" ; mockLeft . style . borderRadius = "" ; mockLeft…" at bounding box center [228, 172] width 166 height 237
click at [288, 44] on button "Save" at bounding box center [293, 43] width 29 height 11
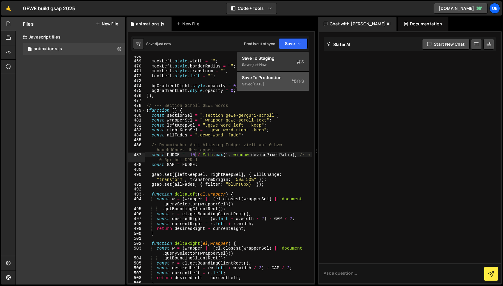
click at [285, 81] on div "Saved [DATE]" at bounding box center [273, 84] width 62 height 7
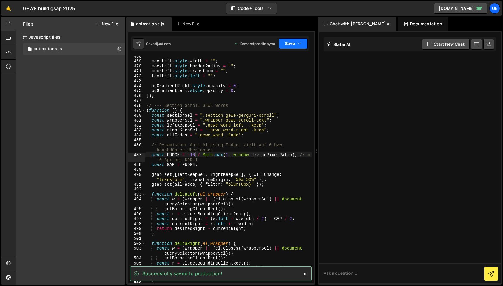
click at [295, 44] on button "Save" at bounding box center [293, 43] width 29 height 11
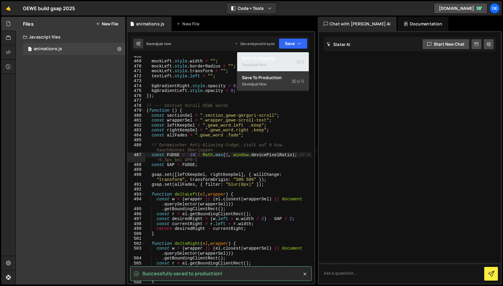
click at [285, 59] on div "Save to Staging S" at bounding box center [273, 58] width 62 height 6
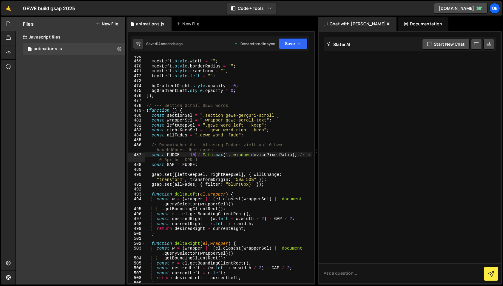
click at [194, 155] on div "mockLeft . style . width = "" ; mockLeft . style . borderRadius = "" ; mockLeft…" at bounding box center [228, 172] width 166 height 237
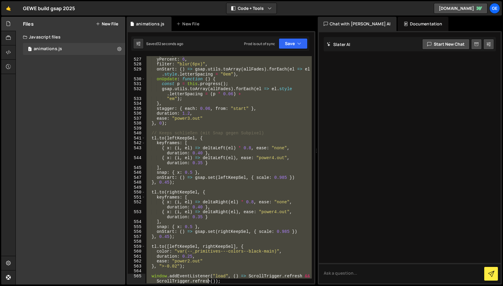
scroll to position [2731, 0]
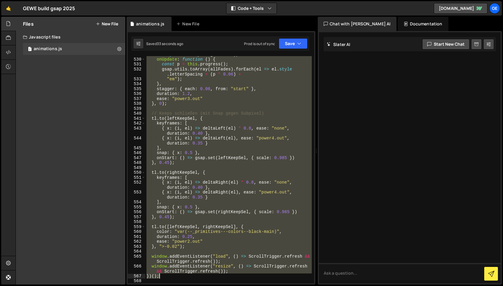
drag, startPoint x: 146, startPoint y: 114, endPoint x: 206, endPoint y: 276, distance: 172.6
click at [206, 276] on div "onStart : ( ) => gsap . utils . toArray ( allFades ) . forEach ( el => el . sty…" at bounding box center [228, 168] width 166 height 242
paste textarea
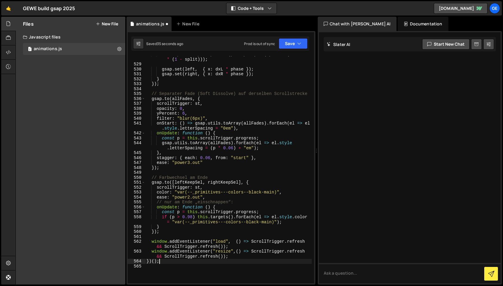
scroll to position [2709, 0]
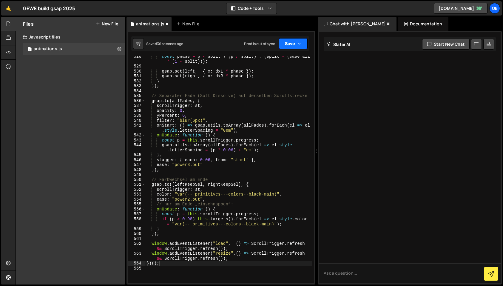
click at [302, 41] on button "Save" at bounding box center [293, 43] width 29 height 11
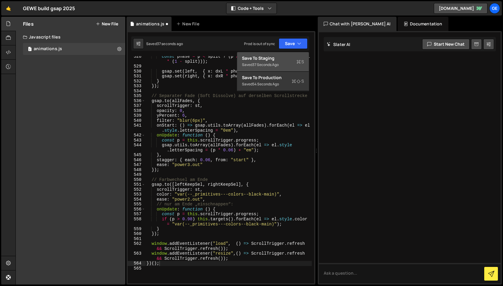
click at [274, 62] on div "37 seconds ago" at bounding box center [265, 64] width 26 height 5
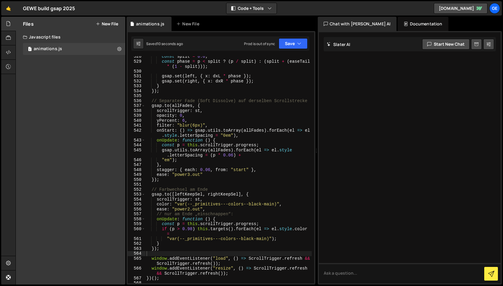
click at [201, 106] on div "const split = 0.8 ; const phase = p < split ? ( p / split ) : ( split + ( easeT…" at bounding box center [228, 172] width 166 height 237
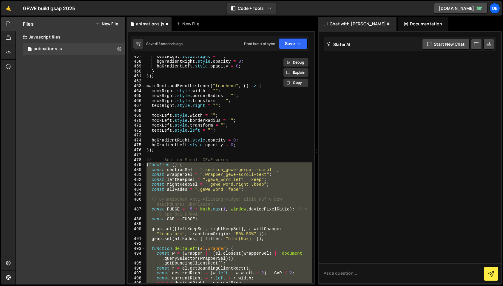
scroll to position [2345, 0]
click at [198, 209] on div "textRight . style . right = "" ; bgGradientRight . style . opacity = 0 ; bgGrad…" at bounding box center [228, 169] width 166 height 227
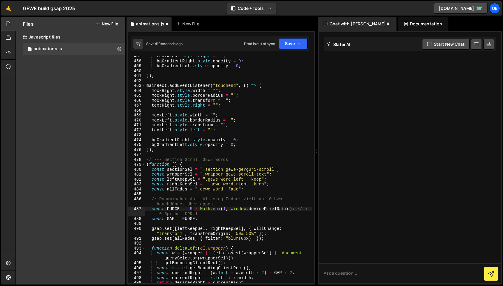
click at [192, 210] on div "textRight . style . right = "" ; bgGradientRight . style . opacity = 0 ; bgGrad…" at bounding box center [228, 172] width 166 height 237
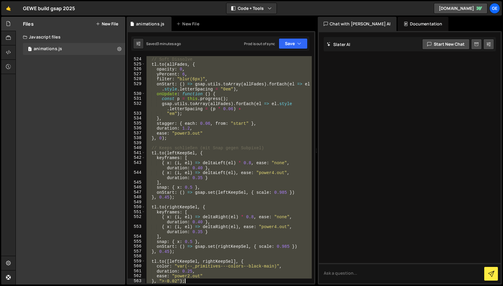
scroll to position [2731, 0]
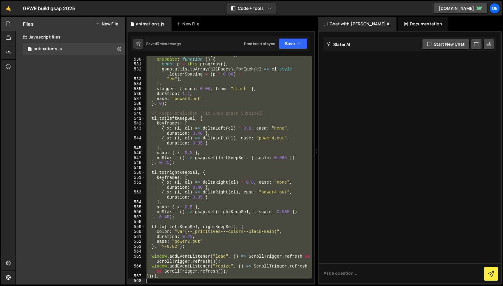
drag, startPoint x: 146, startPoint y: 175, endPoint x: 213, endPoint y: 285, distance: 129.5
click at [213, 285] on div "Hold on a sec... Are you certain you wish to leave this page? Any changes you'v…" at bounding box center [251, 143] width 503 height 286
type textarea "})();"
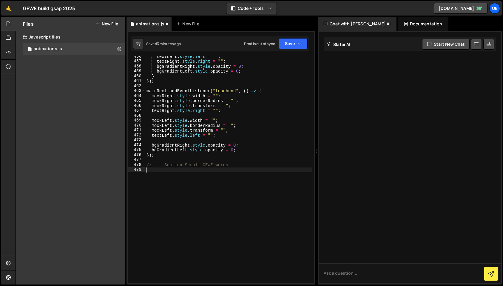
scroll to position [0, 0]
paste textarea "})();"
type textarea "})();"
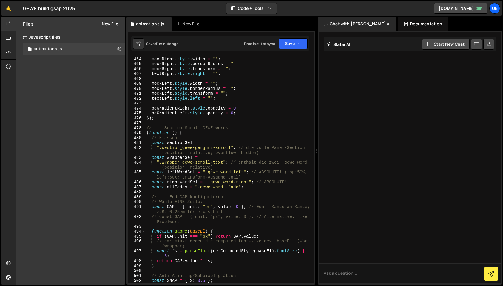
scroll to position [2377, 0]
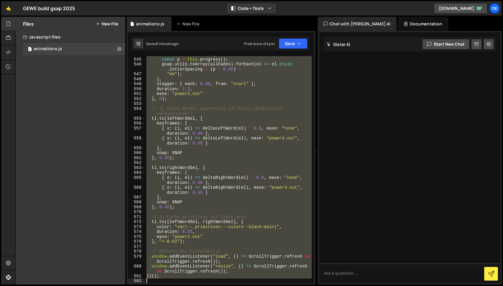
drag, startPoint x: 146, startPoint y: 134, endPoint x: 233, endPoint y: 285, distance: 174.9
click at [233, 285] on div "Hold on a sec... Are you certain you wish to leave this page? Any changes you'v…" at bounding box center [251, 143] width 503 height 286
type textarea "})();"
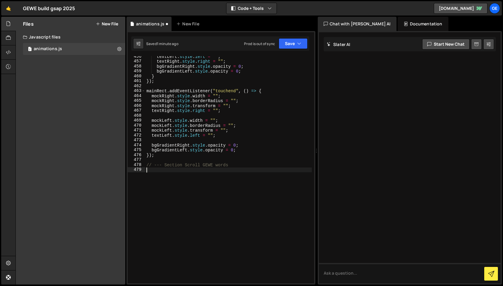
scroll to position [2340, 0]
paste textarea "})();"
type textarea "})();"
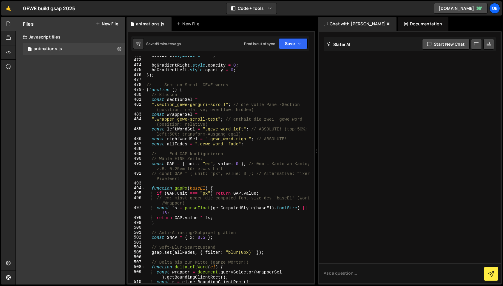
scroll to position [2339, 0]
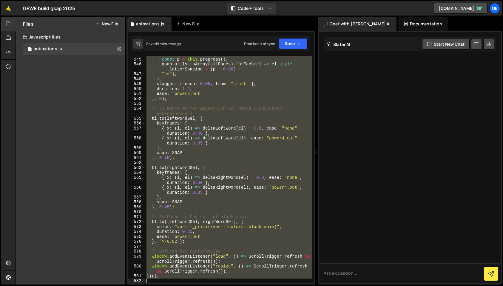
drag, startPoint x: 180, startPoint y: 174, endPoint x: 249, endPoint y: 279, distance: 126.0
click at [251, 285] on div "Hold on a sec... Are you certain you wish to leave this page? Any changes you'v…" at bounding box center [251, 143] width 503 height 286
type textarea "})();"
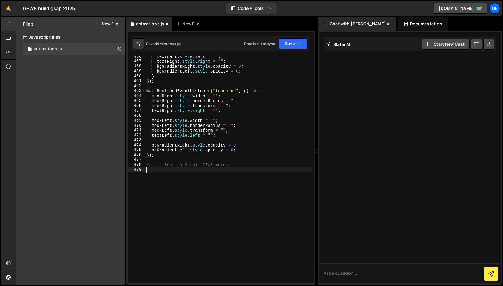
click at [166, 160] on div "textLeft . style . left = "" ; textRight . style . right = "" ; bgGradientRight…" at bounding box center [228, 172] width 166 height 237
click at [157, 181] on div "textLeft . style . left = "" ; textRight . style . right = "" ; bgGradientRight…" at bounding box center [228, 172] width 166 height 237
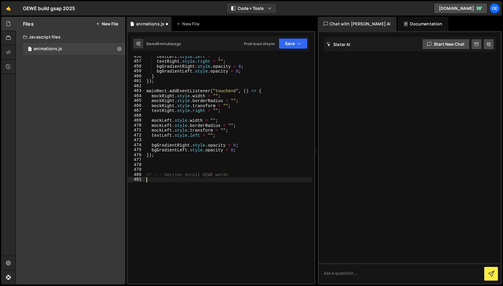
paste textarea "})();"
type textarea "})();"
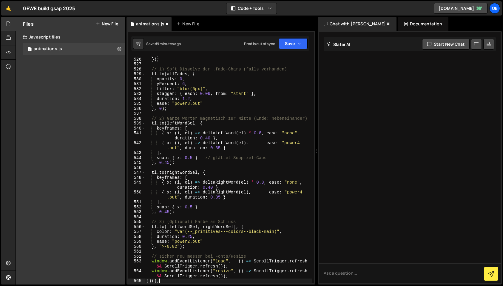
scroll to position [2731, 0]
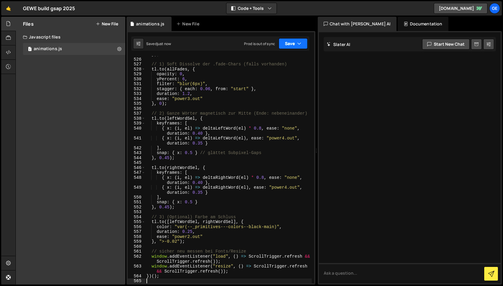
drag, startPoint x: 289, startPoint y: 46, endPoint x: 288, endPoint y: 64, distance: 17.9
click at [289, 46] on button "Save" at bounding box center [293, 43] width 29 height 11
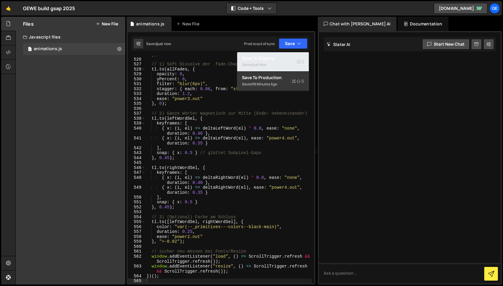
click at [284, 66] on div "Saved just now" at bounding box center [273, 64] width 62 height 7
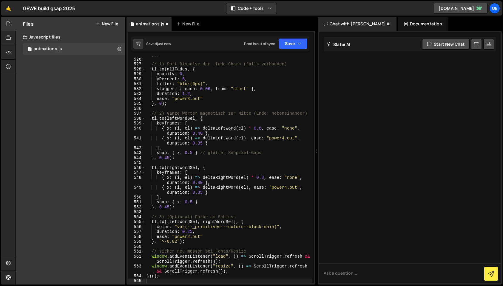
click at [291, 49] on div "Saved just now Prod is out of sync Upgrade to Edit Save Save to Staging S Saved…" at bounding box center [220, 43] width 178 height 14
drag, startPoint x: 291, startPoint y: 47, endPoint x: 288, endPoint y: 55, distance: 8.5
click at [290, 47] on button "Save" at bounding box center [293, 43] width 29 height 11
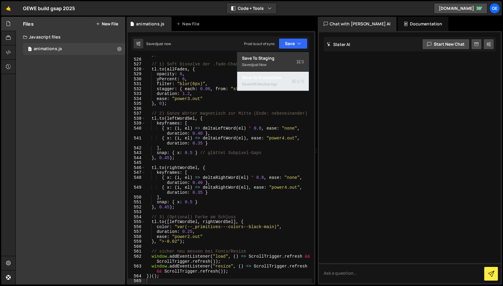
click at [280, 83] on div "Saved 18 minutes ago" at bounding box center [273, 84] width 62 height 7
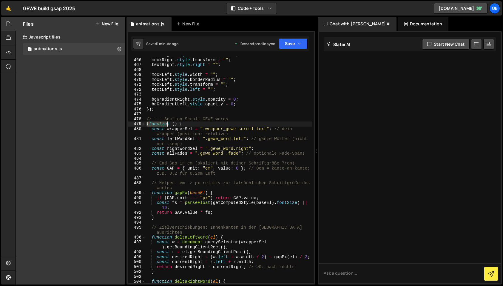
scroll to position [2387, 0]
drag, startPoint x: 146, startPoint y: 124, endPoint x: 166, endPoint y: 125, distance: 19.4
click at [166, 125] on div "mockRight . style . borderRadius = "" ; mockRight . style . transform = "" ; te…" at bounding box center [228, 174] width 166 height 242
type textarea "})();"
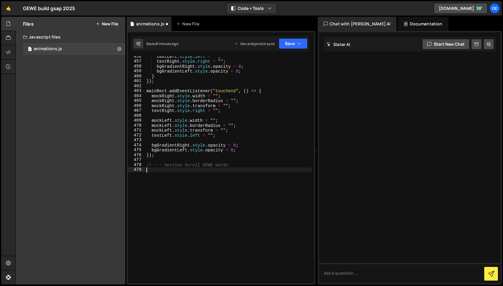
scroll to position [2340, 0]
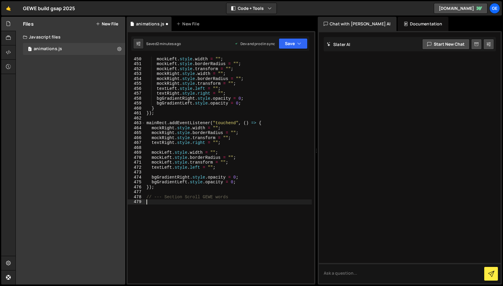
click at [155, 203] on div "} else { mockLeft . style . width = "" ; mockLeft . style . borderRadius = "" ;…" at bounding box center [228, 170] width 166 height 237
paste textarea "})();"
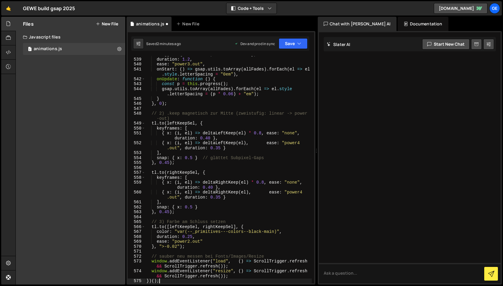
scroll to position [2790, 0]
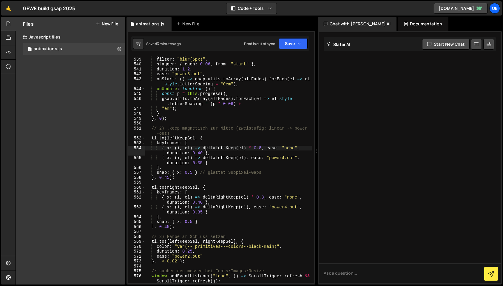
click at [205, 146] on div "yPercent : 6 , filter : "blur(6px)" , stagger : { each : 0.06 , from : "start" …" at bounding box center [228, 173] width 166 height 242
type textarea "{ x: (i, el) => deltaLeftKeep(el) * 0.8, ease: "none", duration: 0.40 },"
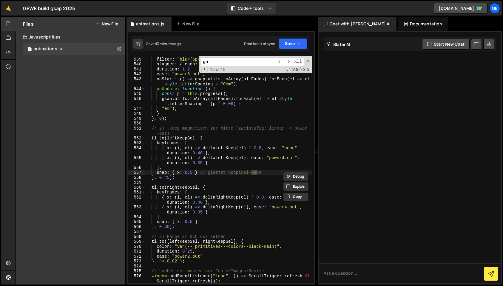
type input "gap"
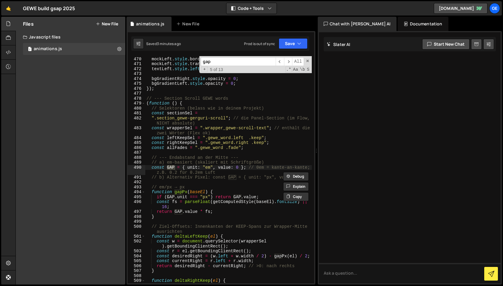
scroll to position [2407, 0]
click at [237, 167] on div "mockLeft . style . width = "" ; mockLeft . style . borderRadius = "" ; mockLeft…" at bounding box center [228, 173] width 166 height 242
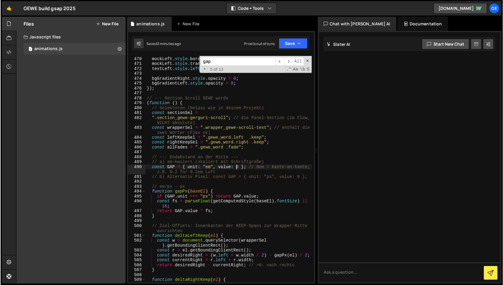
scroll to position [0, 7]
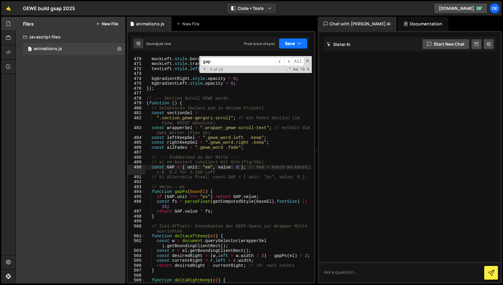
click at [290, 45] on button "Save" at bounding box center [293, 43] width 29 height 11
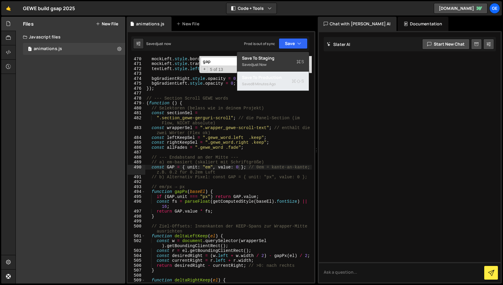
click at [289, 79] on div "Save to Production S" at bounding box center [273, 78] width 62 height 6
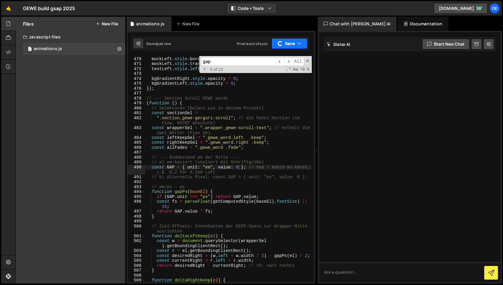
drag, startPoint x: 295, startPoint y: 41, endPoint x: 295, endPoint y: 50, distance: 8.4
click at [295, 41] on button "Save" at bounding box center [289, 43] width 36 height 11
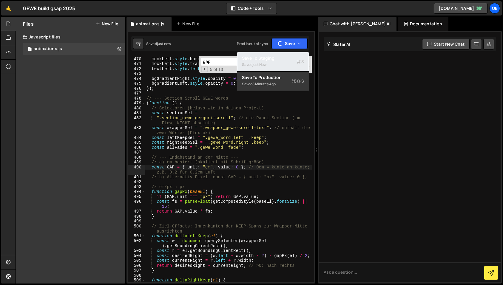
click at [287, 64] on div "Saved just now" at bounding box center [273, 64] width 62 height 7
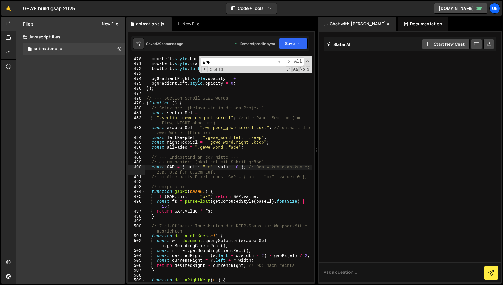
drag, startPoint x: 239, startPoint y: 168, endPoint x: 239, endPoint y: 181, distance: 12.8
click at [239, 169] on div "mockLeft . style . width = "" ; mockLeft . style . borderRadius = "" ; mockLeft…" at bounding box center [228, 170] width 166 height 236
drag, startPoint x: 298, startPoint y: 41, endPoint x: 301, endPoint y: 50, distance: 9.0
click at [298, 41] on icon "button" at bounding box center [299, 44] width 4 height 6
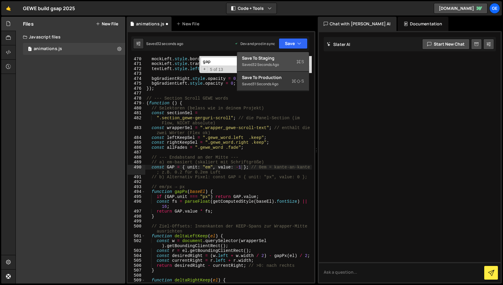
click at [297, 64] on icon at bounding box center [299, 62] width 4 height 6
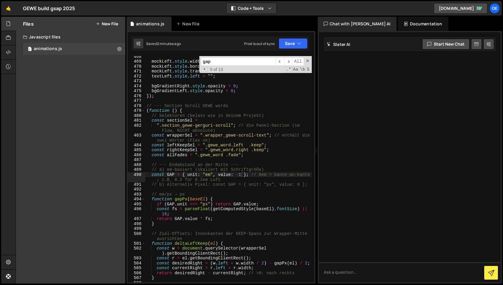
scroll to position [0, 2]
click at [152, 113] on div "mockLeft . style . width = "" ; mockLeft . style . borderRadius = "" ; mockLeft…" at bounding box center [228, 172] width 166 height 236
drag, startPoint x: 147, startPoint y: 110, endPoint x: 155, endPoint y: 116, distance: 10.0
click at [147, 110] on div "mockLeft . style . width = "" ; mockLeft . style . borderRadius = "" ; mockLeft…" at bounding box center [228, 172] width 166 height 236
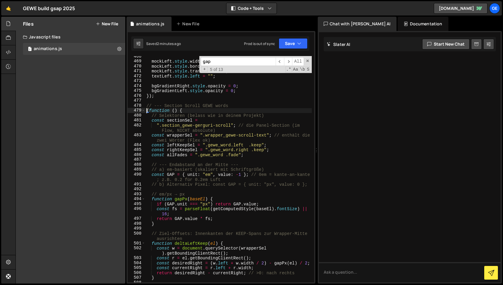
type textarea "})();"
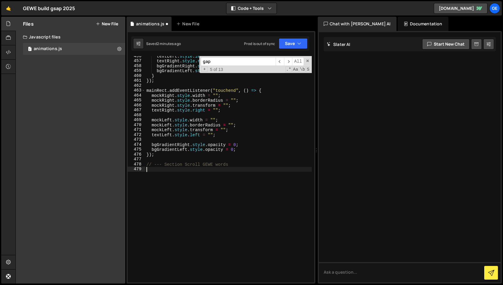
scroll to position [2707, 0]
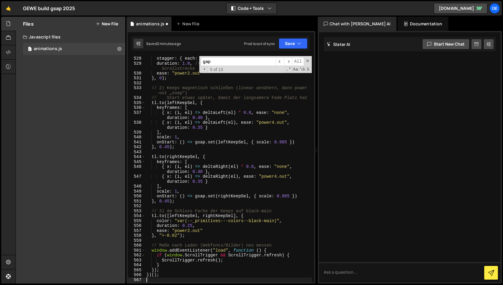
click at [309, 58] on div "gap ​ ​ All Replace All + 5 of 13 .* Aa \b S" at bounding box center [255, 64] width 112 height 17
click at [306, 60] on span at bounding box center [307, 61] width 4 height 4
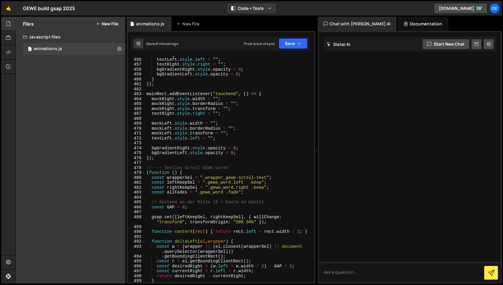
scroll to position [2343, 0]
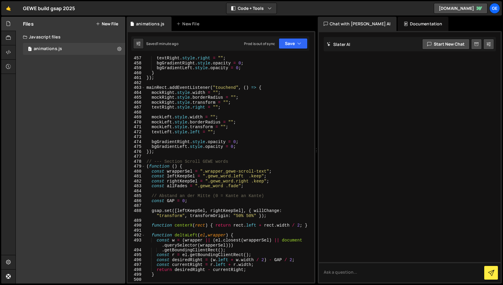
click at [147, 168] on div "textRight . style . right = "" ; bgGradientRight . style . opacity = 0 ; bgGrad…" at bounding box center [228, 174] width 166 height 236
type textarea "})();"
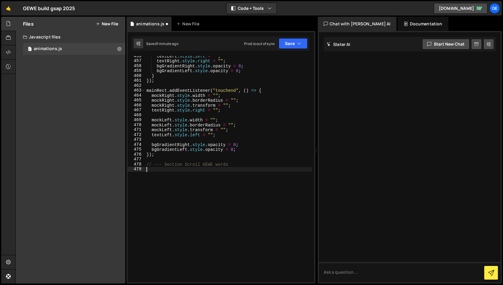
paste textarea "})();"
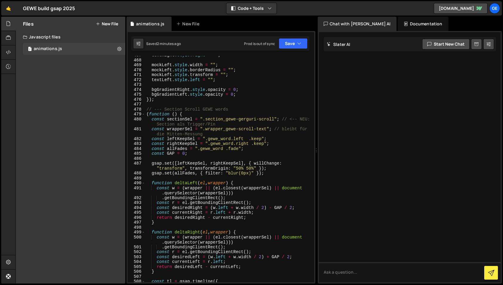
scroll to position [2395, 0]
click at [146, 114] on div "textRight . style . right = "" ; mockLeft . style . width = "" ; mockLeft . sty…" at bounding box center [228, 171] width 166 height 236
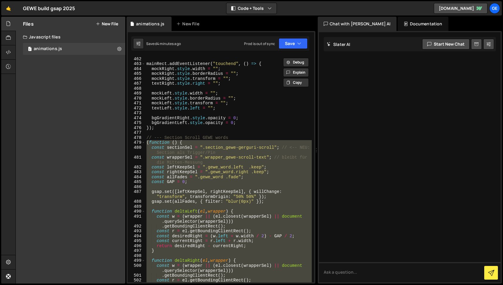
paste textarea
type textarea "})();"
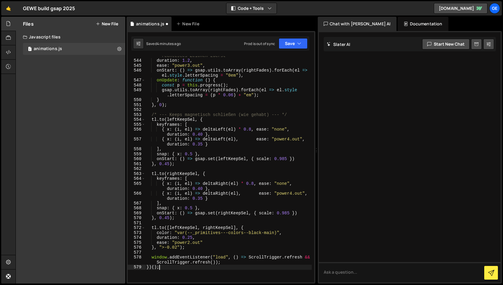
scroll to position [2813, 0]
click at [300, 41] on icon "button" at bounding box center [299, 44] width 4 height 6
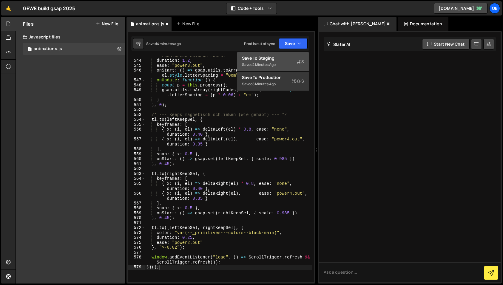
click at [276, 59] on div "Save to Staging S" at bounding box center [273, 58] width 62 height 6
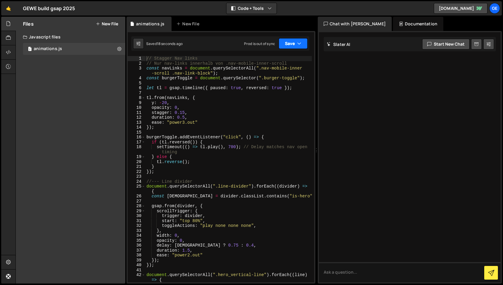
click at [299, 44] on icon "button" at bounding box center [299, 44] width 4 height 6
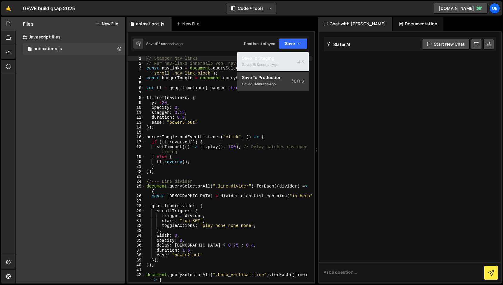
drag, startPoint x: 293, startPoint y: 61, endPoint x: 285, endPoint y: 54, distance: 11.2
click at [294, 61] on div "Saved 18 seconds ago" at bounding box center [273, 64] width 62 height 7
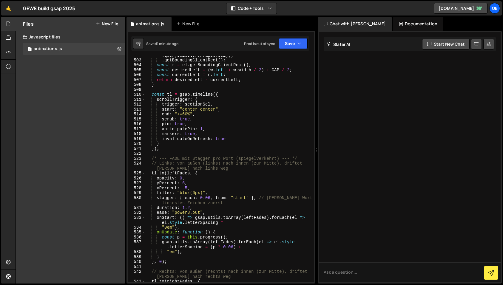
scroll to position [2583, 0]
click at [210, 198] on div "const w = ( wrapper || ( el . closest ( wrapperSel ) || document . querySelecto…" at bounding box center [228, 168] width 166 height 241
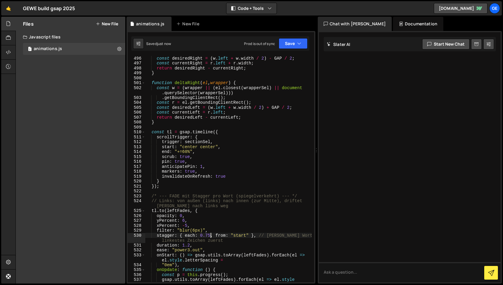
scroll to position [2553, 0]
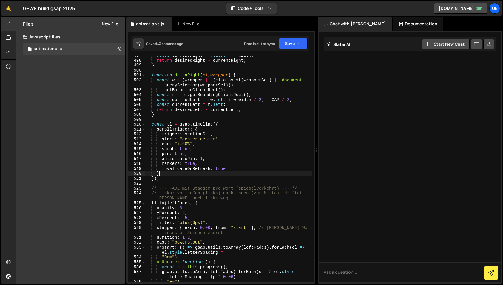
click at [230, 174] on div "const currentRight = r . left + r . width ; return desiredRight - currentRight …" at bounding box center [228, 171] width 166 height 236
type textarea "}"
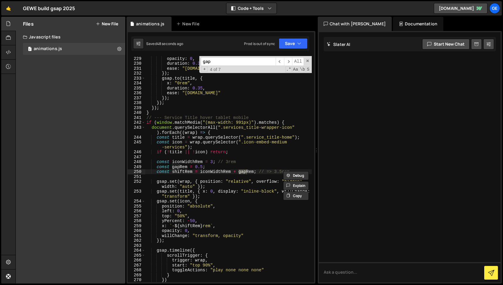
scroll to position [2382, 0]
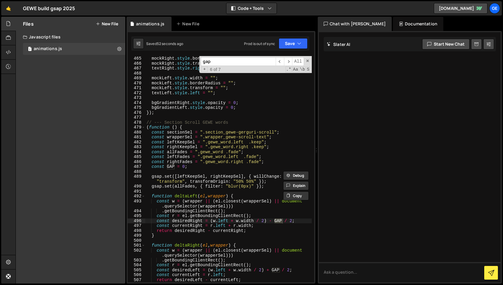
type input "gap"
click at [183, 165] on div "mockRight . style . borderRadius = "" ; mockRight . style . transform = "" ; te…" at bounding box center [228, 174] width 166 height 236
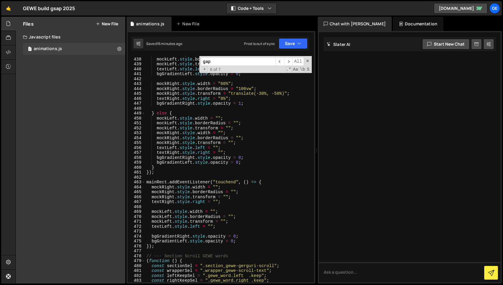
scroll to position [2248, 0]
drag, startPoint x: 307, startPoint y: 61, endPoint x: 229, endPoint y: 114, distance: 94.0
click at [307, 61] on span at bounding box center [307, 61] width 4 height 4
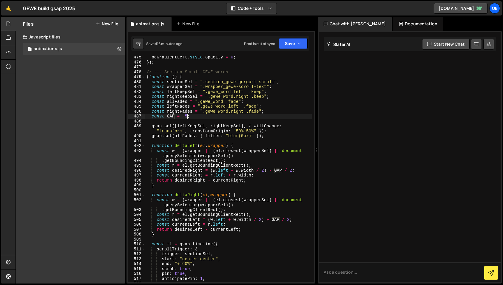
scroll to position [2432, 0]
click at [160, 74] on div "bgGradientLeft . style . opacity = 0 ; }) ; // --- Section Scroll GEWE words ( …" at bounding box center [228, 173] width 166 height 236
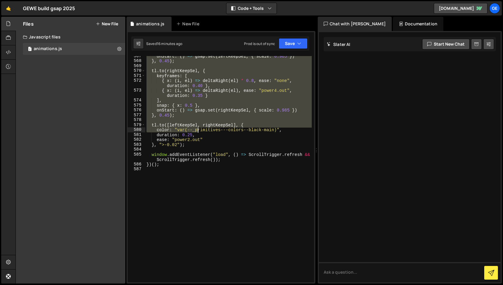
scroll to position [2951, 0]
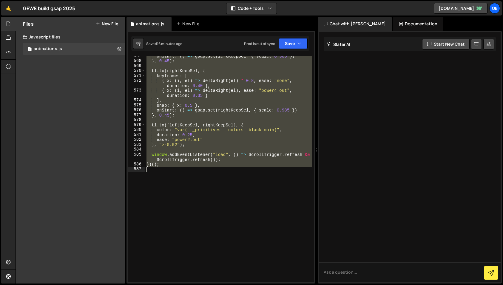
drag, startPoint x: 147, startPoint y: 72, endPoint x: 189, endPoint y: 167, distance: 103.4
click at [189, 168] on div "onStart : ( ) => gsap . set ( leftKeepSel , { scale : 0.985 }) } , 0.45 ) ; tl …" at bounding box center [228, 172] width 166 height 236
type textarea "})();"
click at [164, 176] on div "onStart : ( ) => gsap . set ( leftKeepSel , { scale : 0.985 }) } , 0.45 ) ; tl …" at bounding box center [228, 169] width 166 height 226
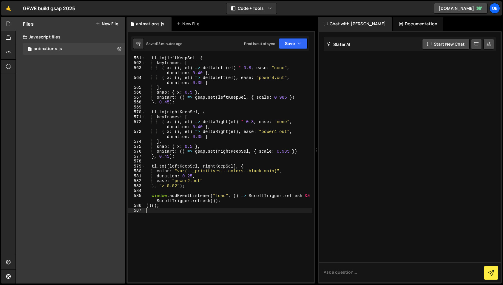
scroll to position [2875, 0]
